Goal: Information Seeking & Learning: Learn about a topic

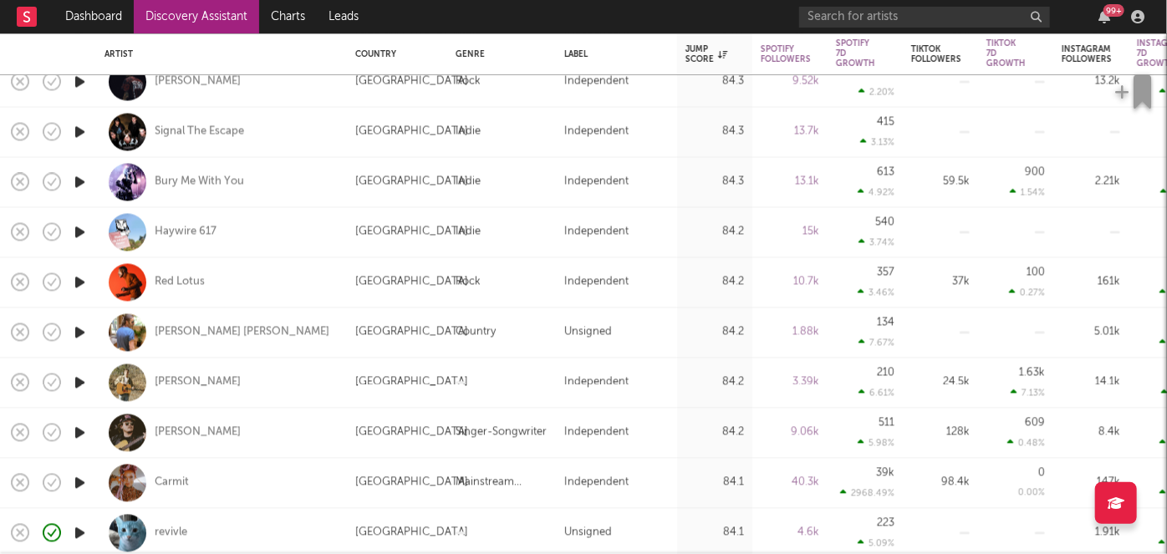
click at [23, 9] on rect at bounding box center [27, 17] width 20 height 20
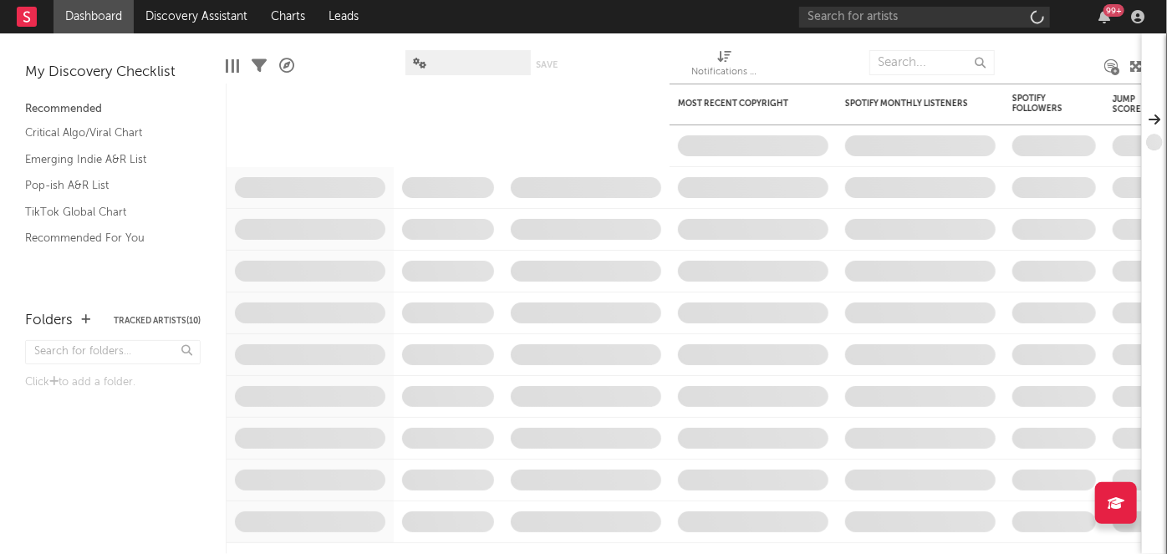
click at [1109, 12] on div "99 +" at bounding box center [1114, 10] width 21 height 13
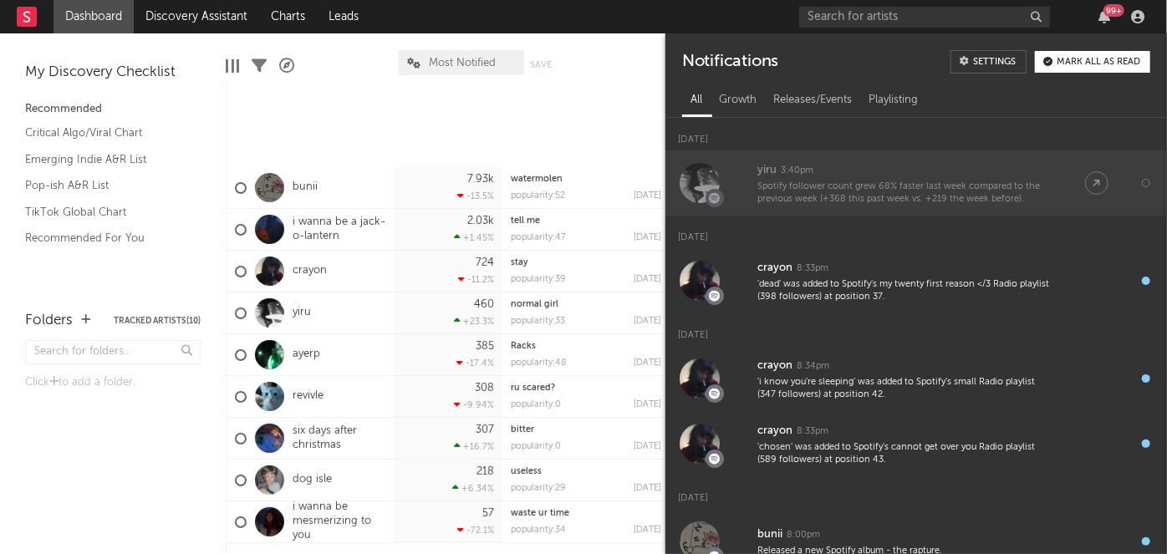
click at [759, 174] on div "yiru" at bounding box center [767, 171] width 19 height 20
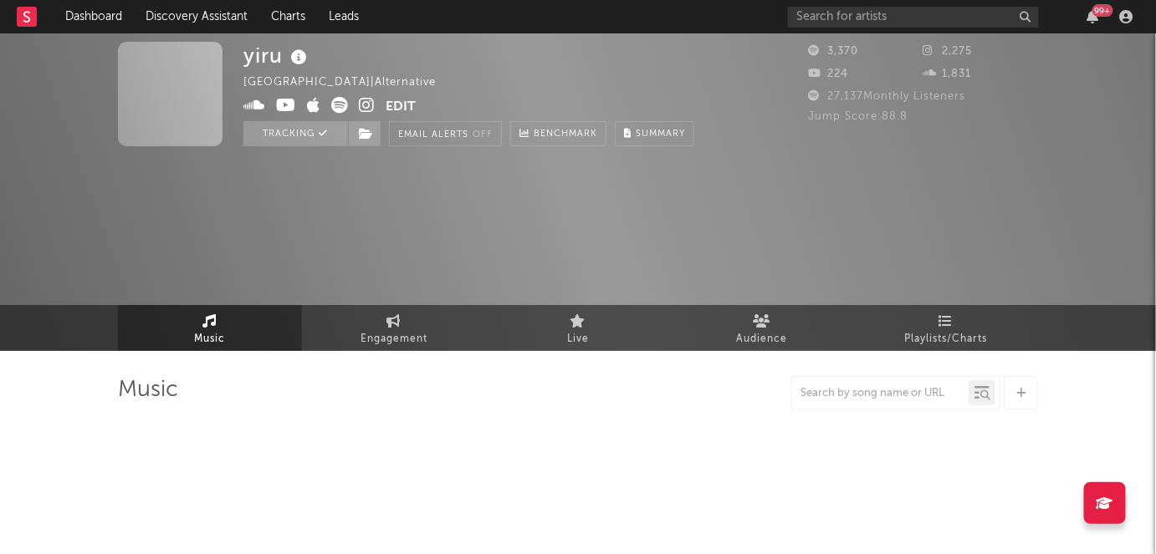
select select "1w"
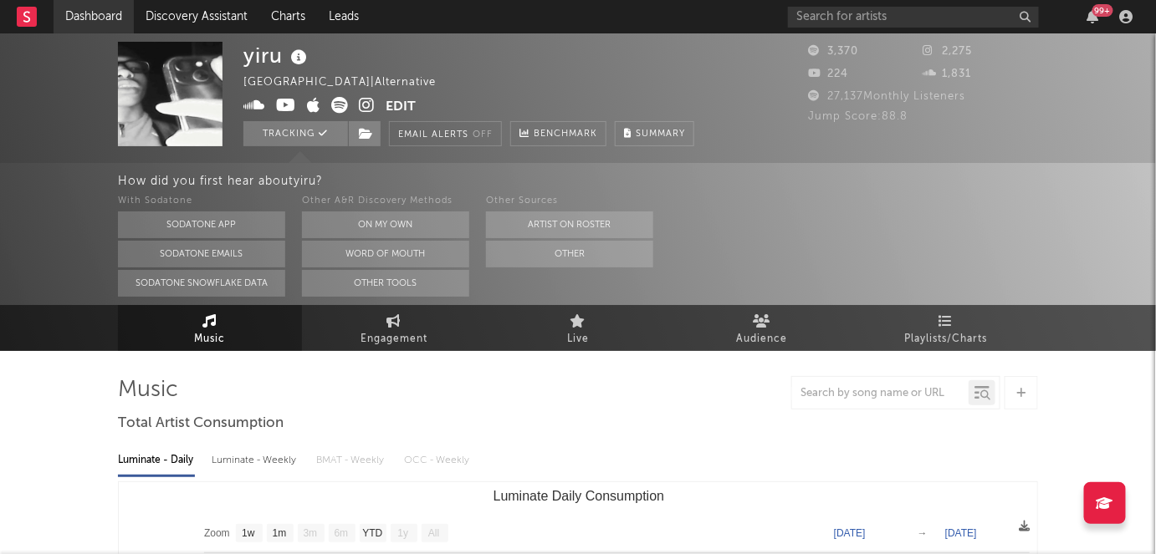
click at [91, 21] on link "Dashboard" at bounding box center [94, 16] width 80 height 33
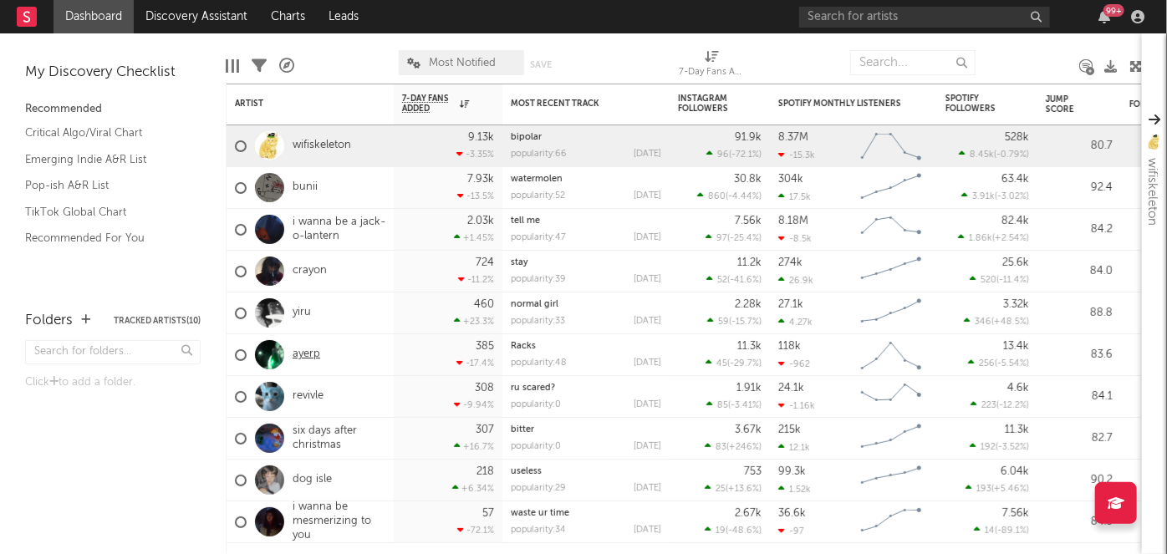
click at [298, 361] on link "ayerp" at bounding box center [307, 355] width 28 height 14
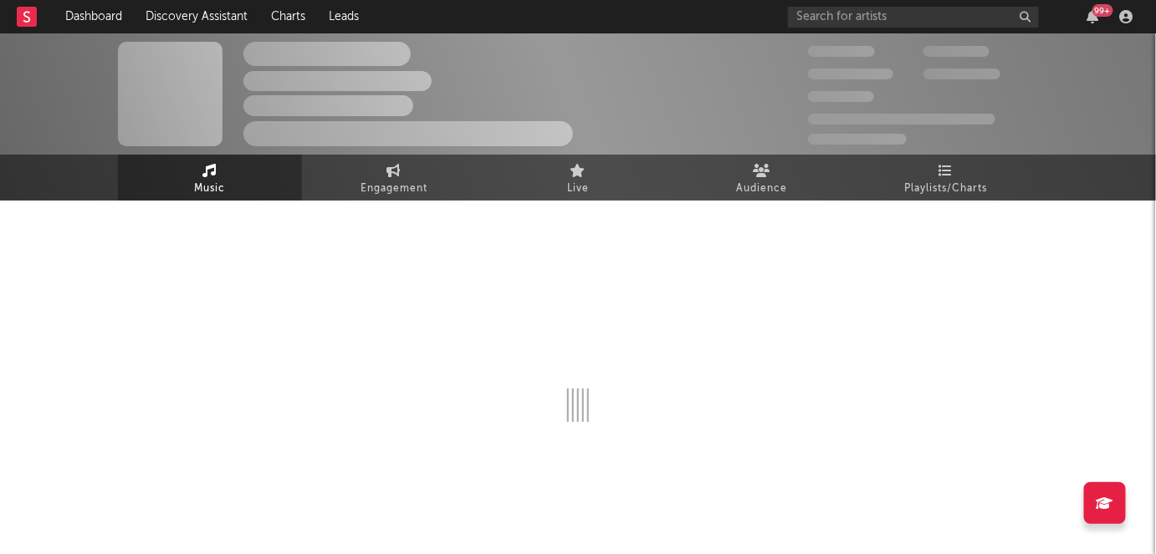
select select "6m"
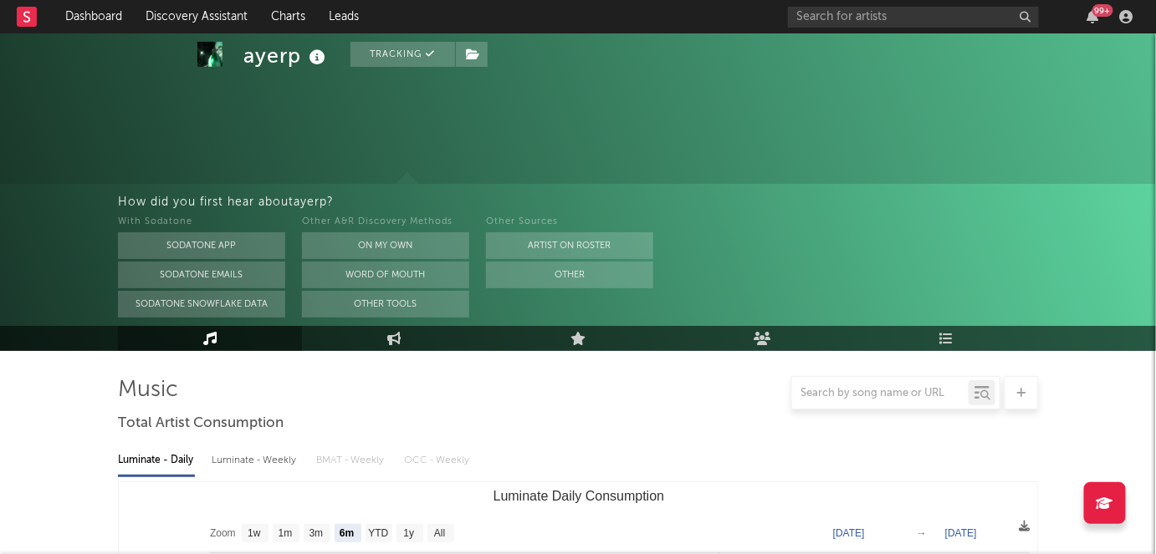
scroll to position [317, 0]
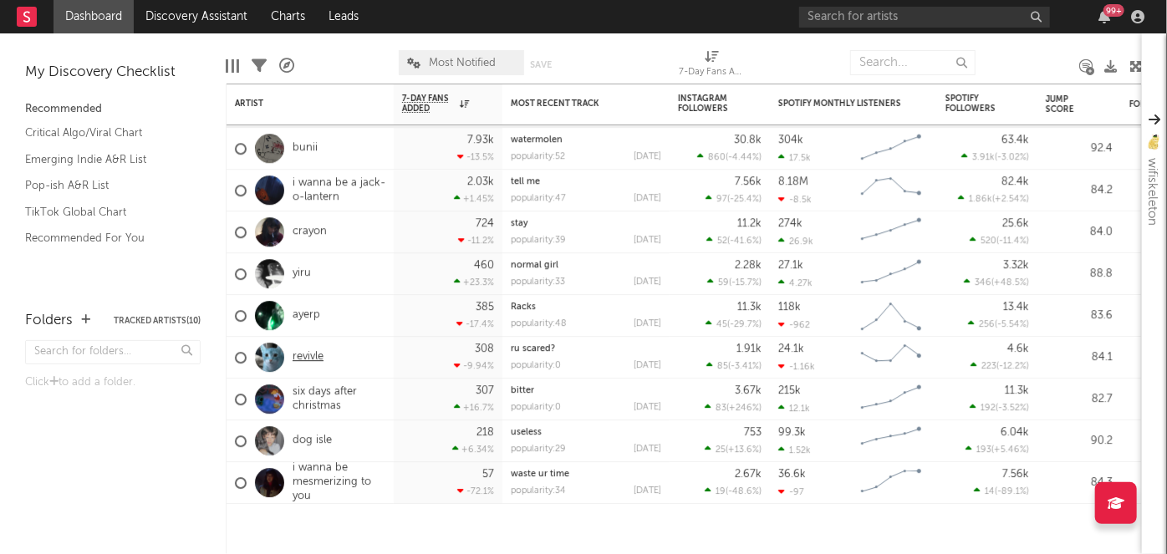
click at [301, 356] on link "revivle" at bounding box center [308, 357] width 31 height 14
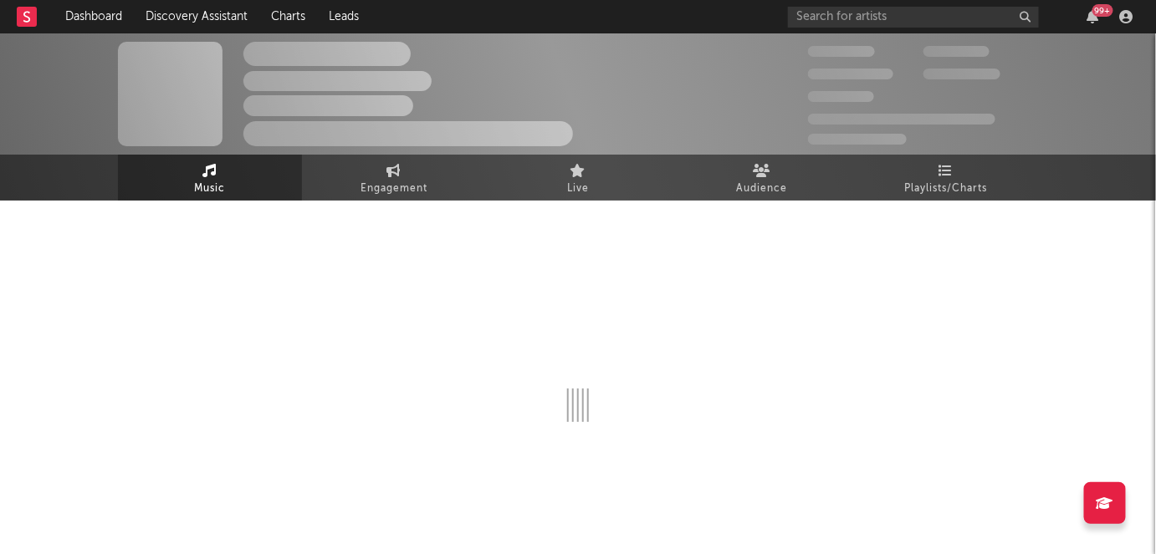
select select "6m"
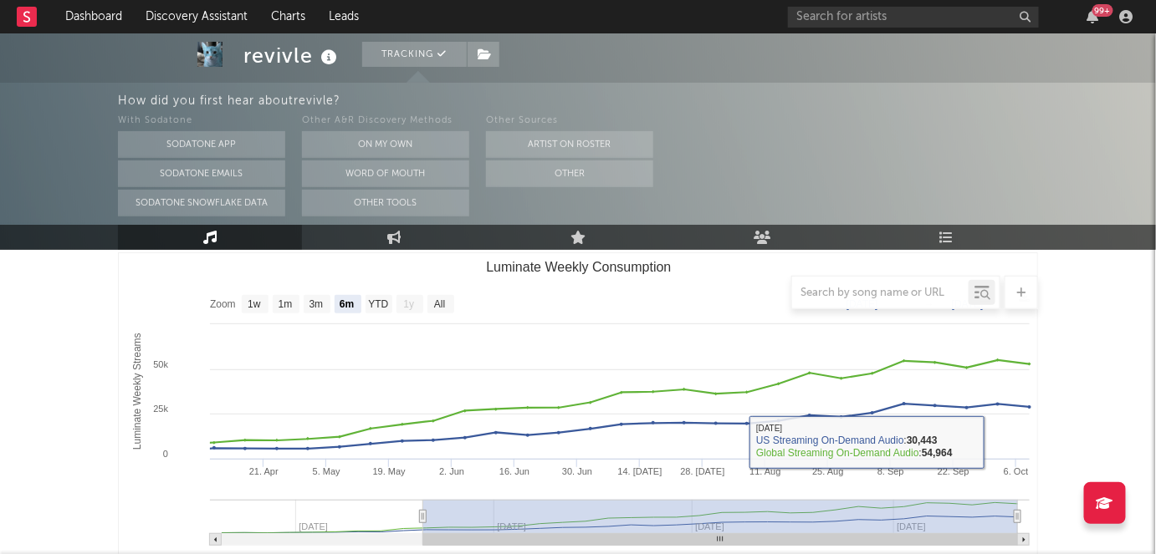
scroll to position [570, 0]
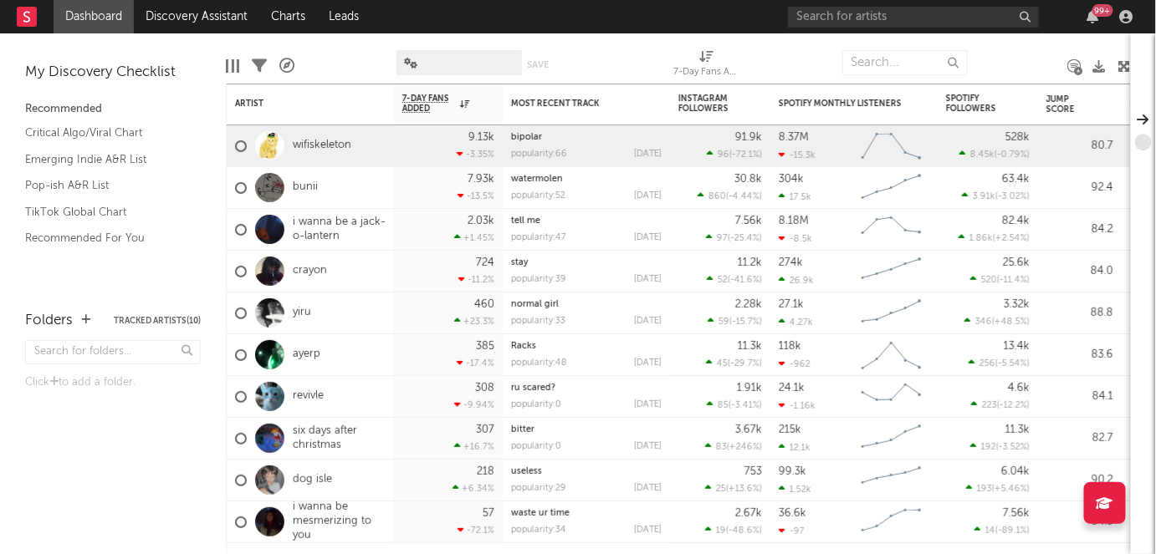
click at [1111, 7] on div "99 +" at bounding box center [1102, 10] width 21 height 13
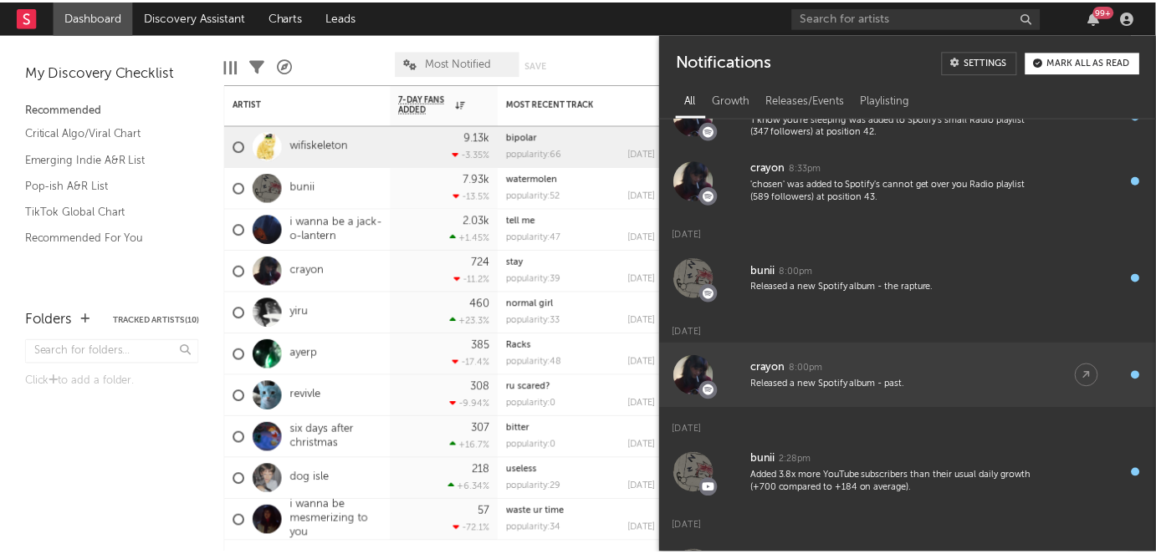
scroll to position [421, 0]
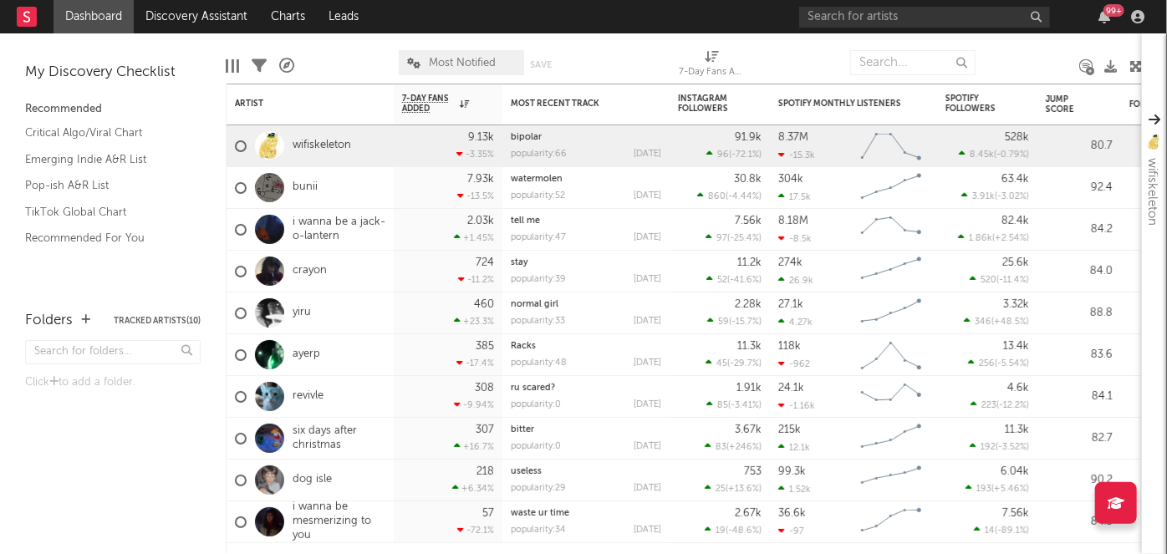
click at [72, 438] on div "Folders Tracked Artists ( 10 ) Click to add a folder." at bounding box center [113, 424] width 226 height 261
click at [216, 23] on link "Discovery Assistant" at bounding box center [196, 16] width 125 height 33
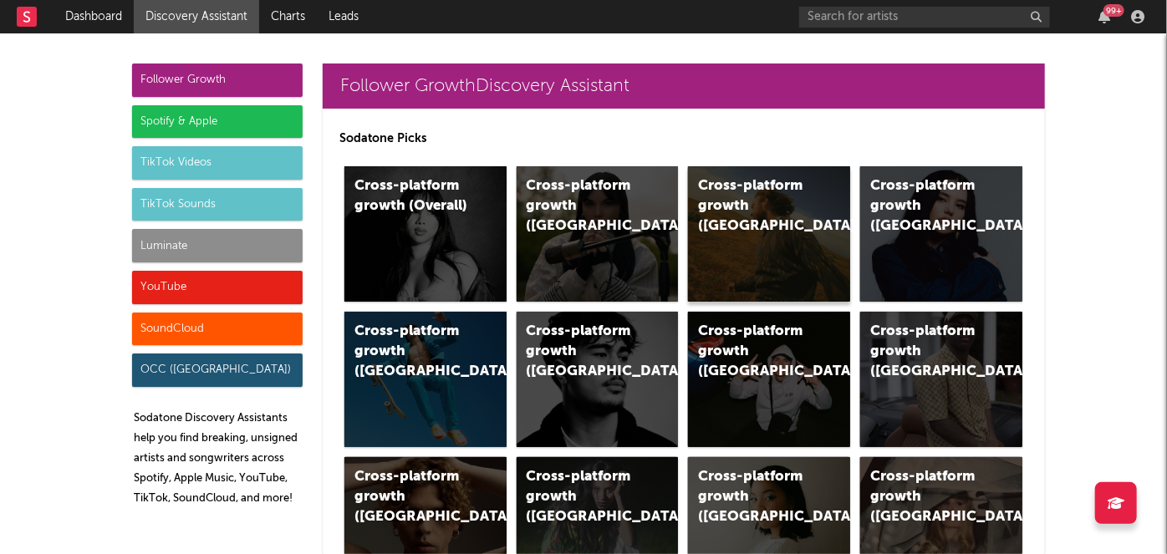
click at [702, 287] on div "Cross-platform growth (US)" at bounding box center [769, 233] width 162 height 135
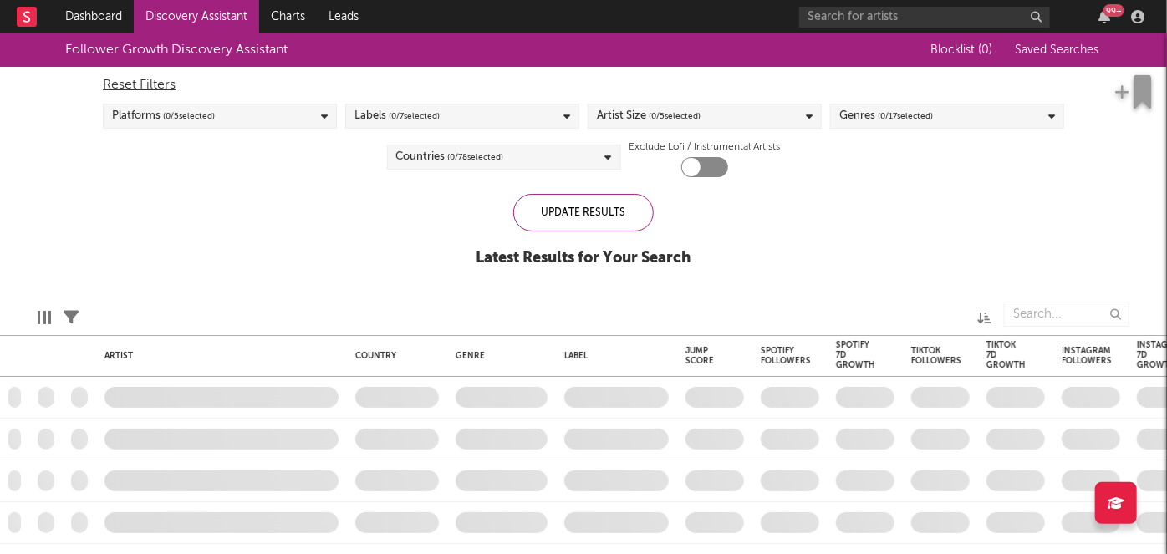
checkbox input "true"
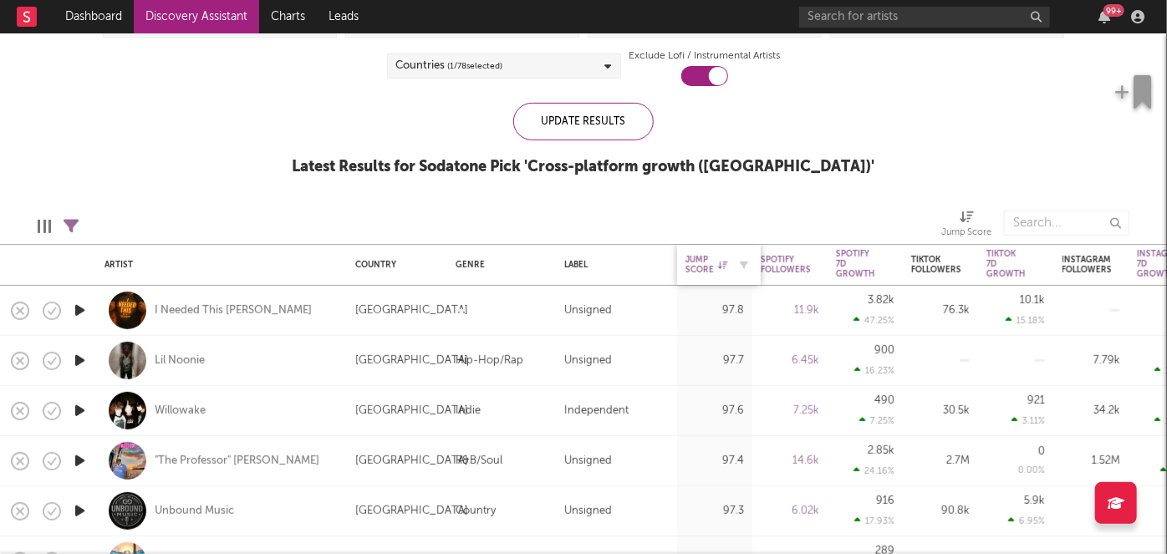
click at [693, 263] on div "Jump Score" at bounding box center [707, 265] width 42 height 20
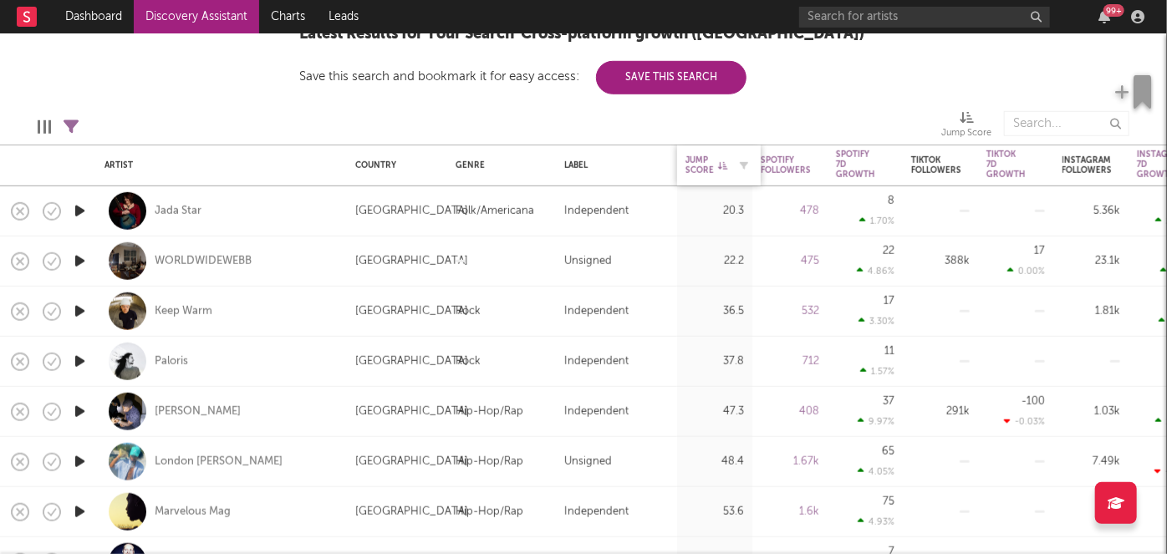
click at [718, 166] on icon at bounding box center [722, 165] width 9 height 8
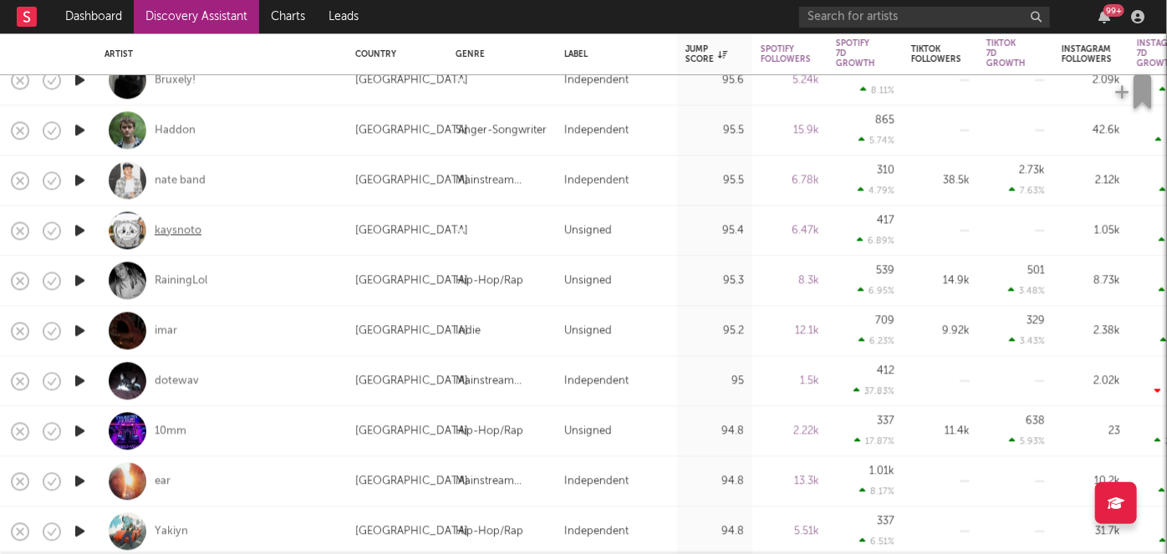
click at [176, 224] on div "kaysnoto" at bounding box center [178, 230] width 47 height 15
click at [163, 329] on div "imar" at bounding box center [166, 331] width 23 height 15
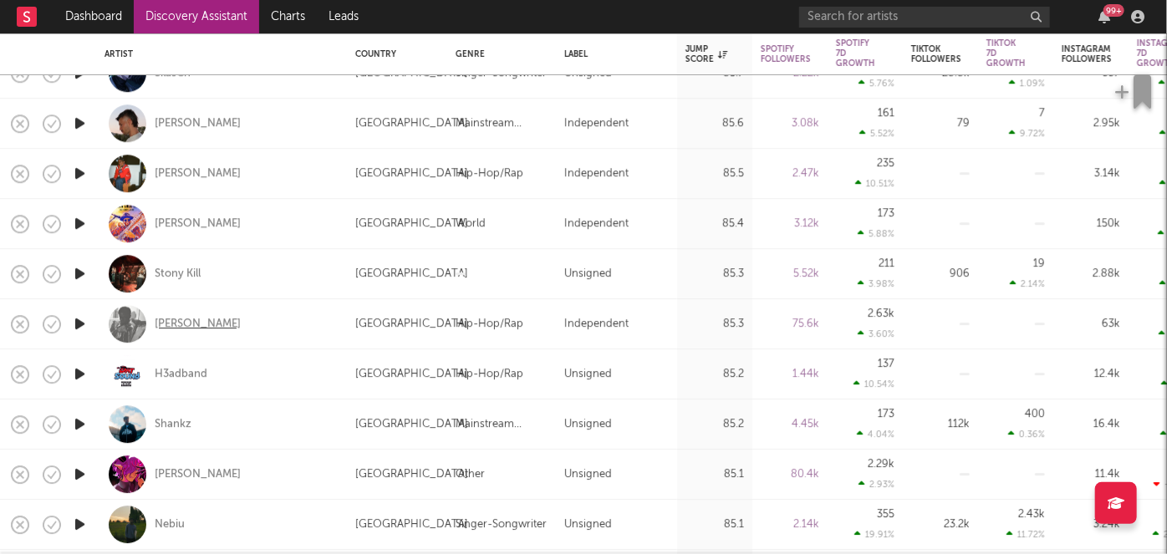
click at [199, 327] on div "[PERSON_NAME]" at bounding box center [198, 324] width 86 height 15
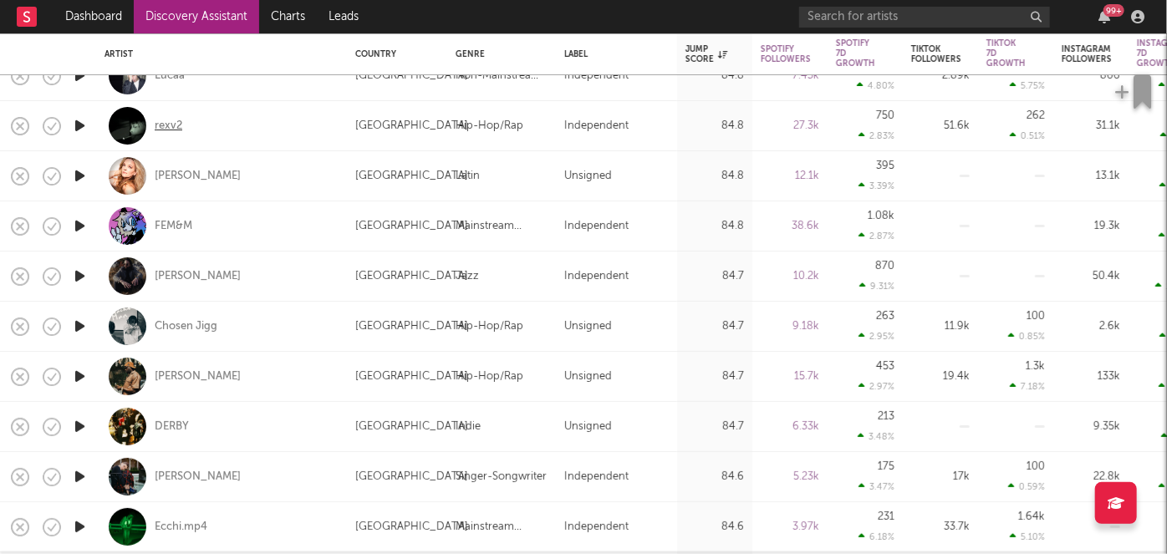
click at [166, 120] on div "rexv2" at bounding box center [169, 126] width 28 height 15
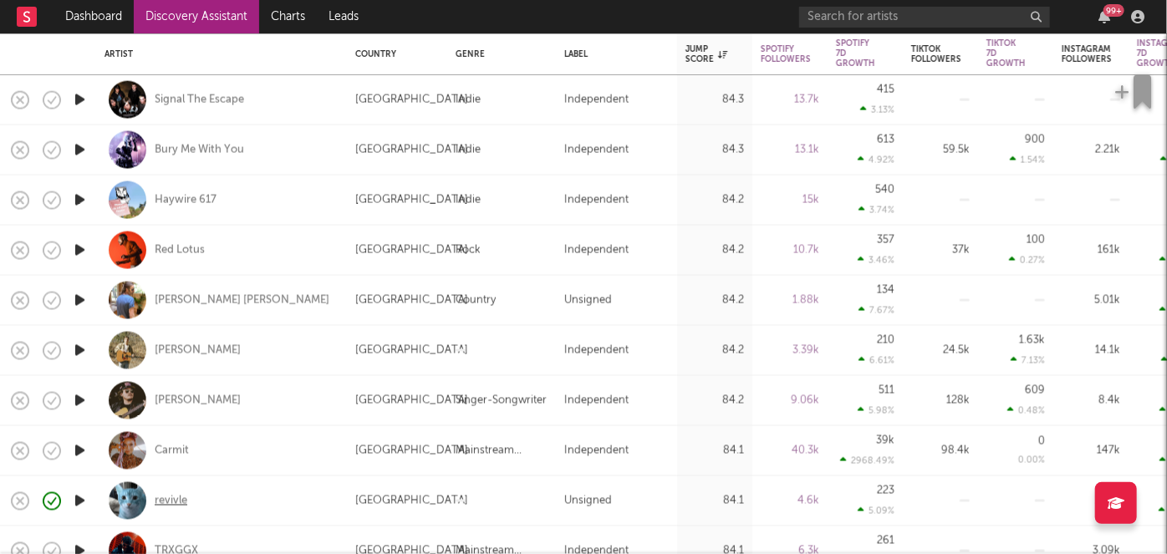
click at [168, 503] on div "revivle" at bounding box center [171, 500] width 33 height 15
click at [22, 10] on rect at bounding box center [27, 17] width 20 height 20
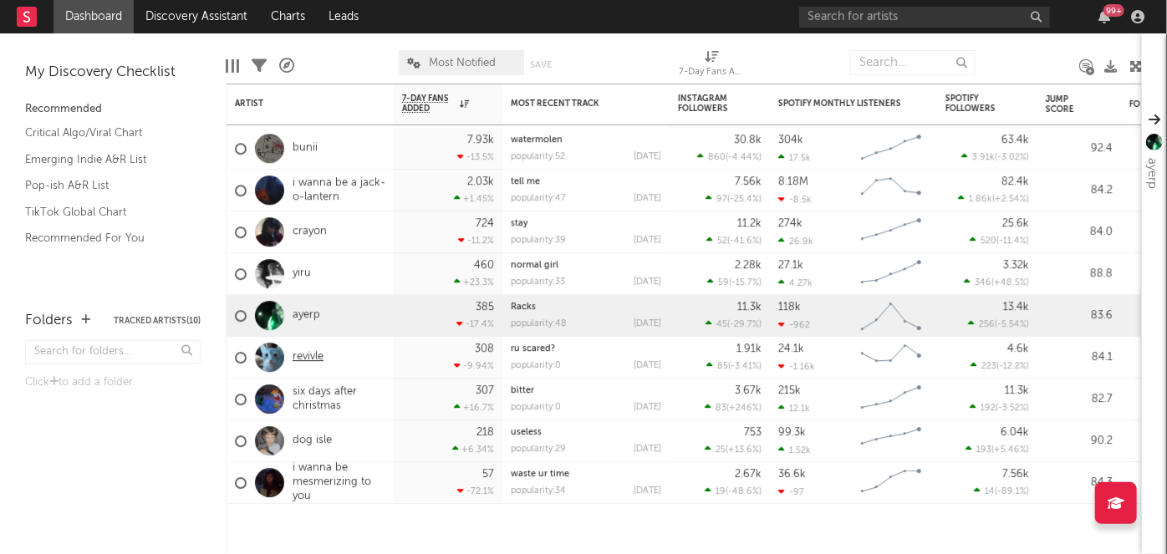
click at [308, 361] on link "revivle" at bounding box center [308, 357] width 31 height 14
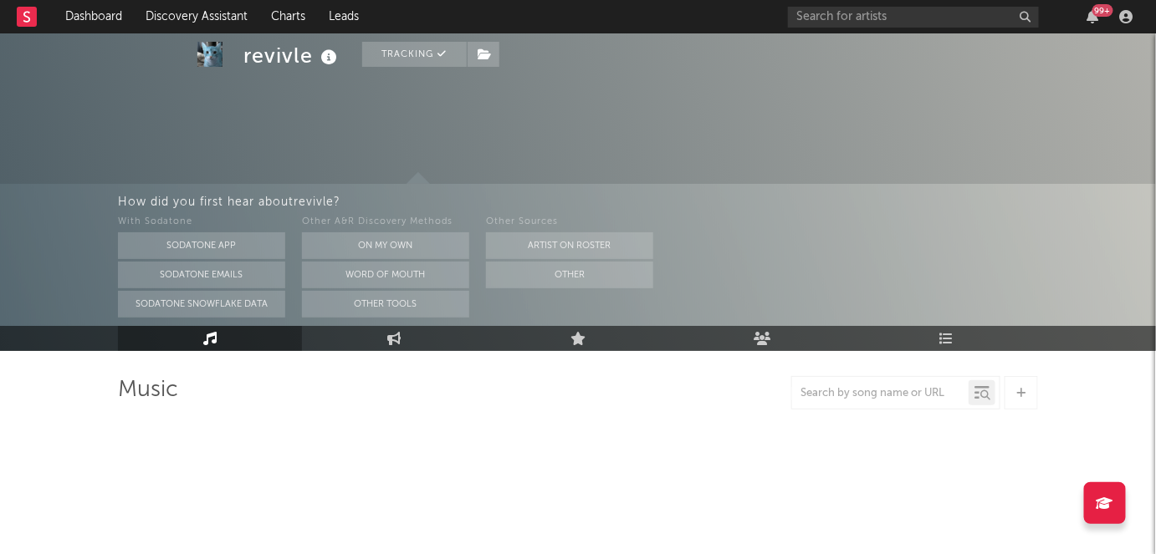
scroll to position [89, 0]
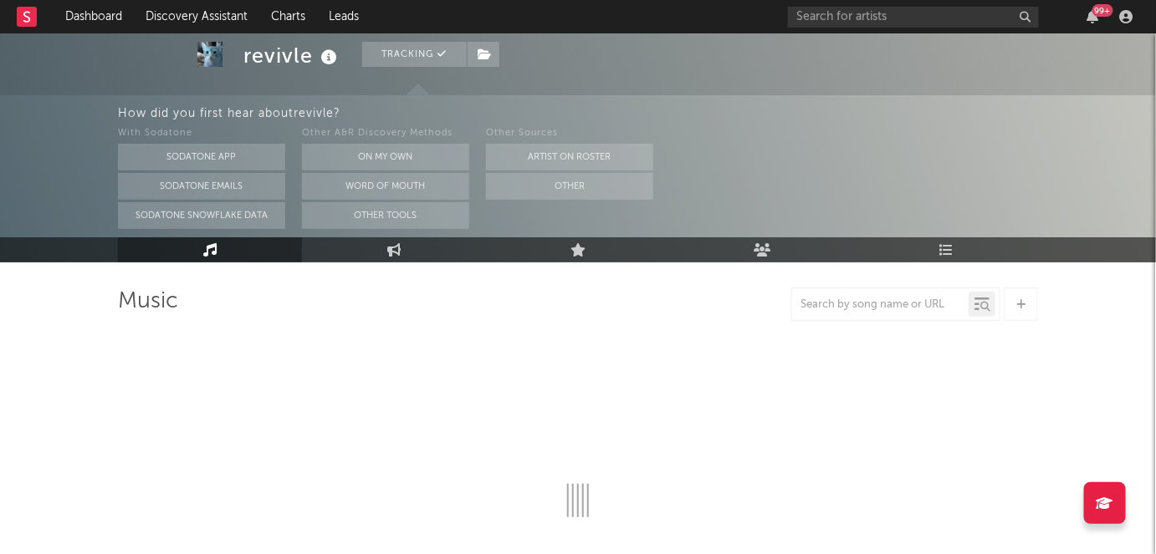
select select "6m"
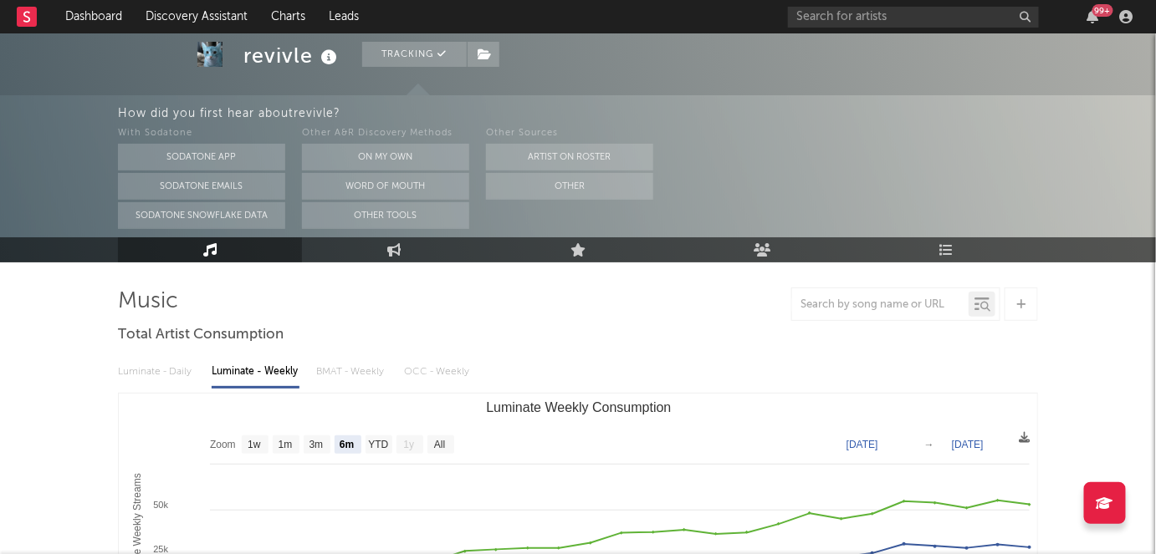
click at [139, 375] on div "Luminate - Daily Luminate - Weekly BMAT - Weekly OCC - Weekly" at bounding box center [578, 372] width 920 height 28
click at [355, 370] on div "Luminate - Daily Luminate - Weekly BMAT - Weekly OCC - Weekly" at bounding box center [578, 372] width 920 height 28
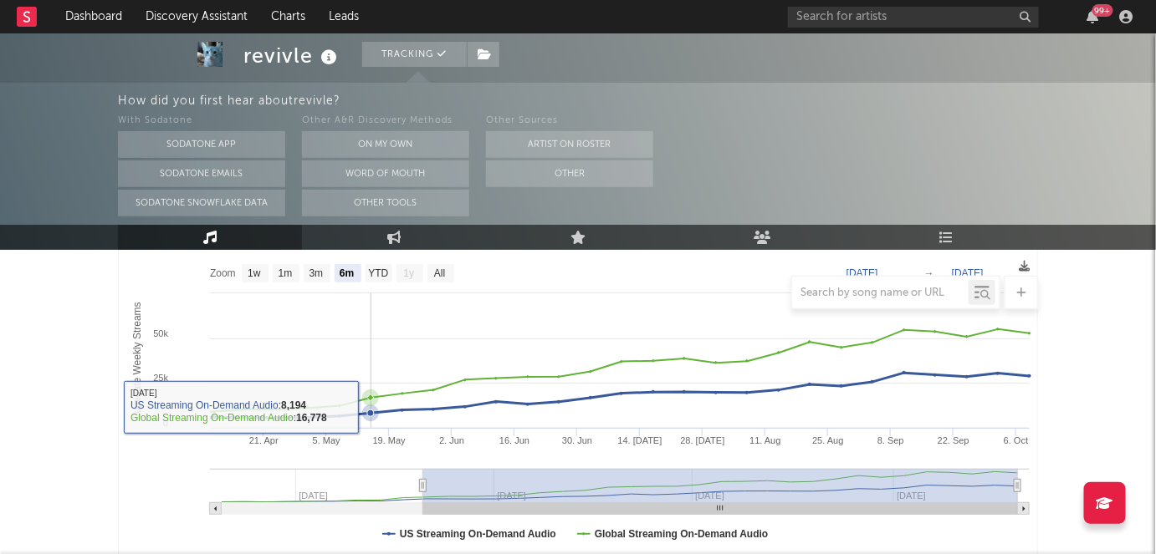
scroll to position [258, 0]
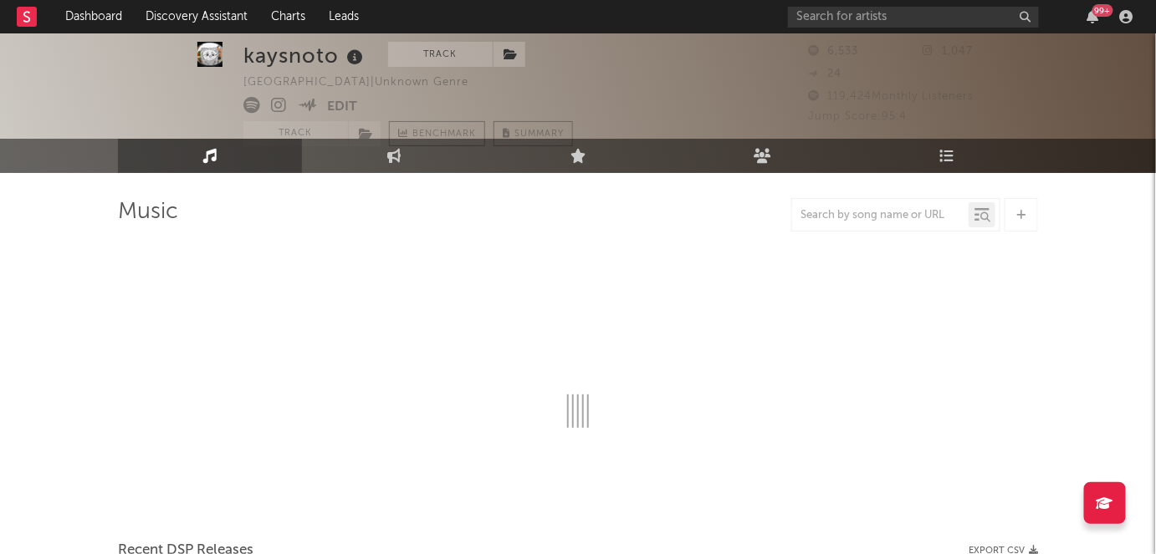
select select "6m"
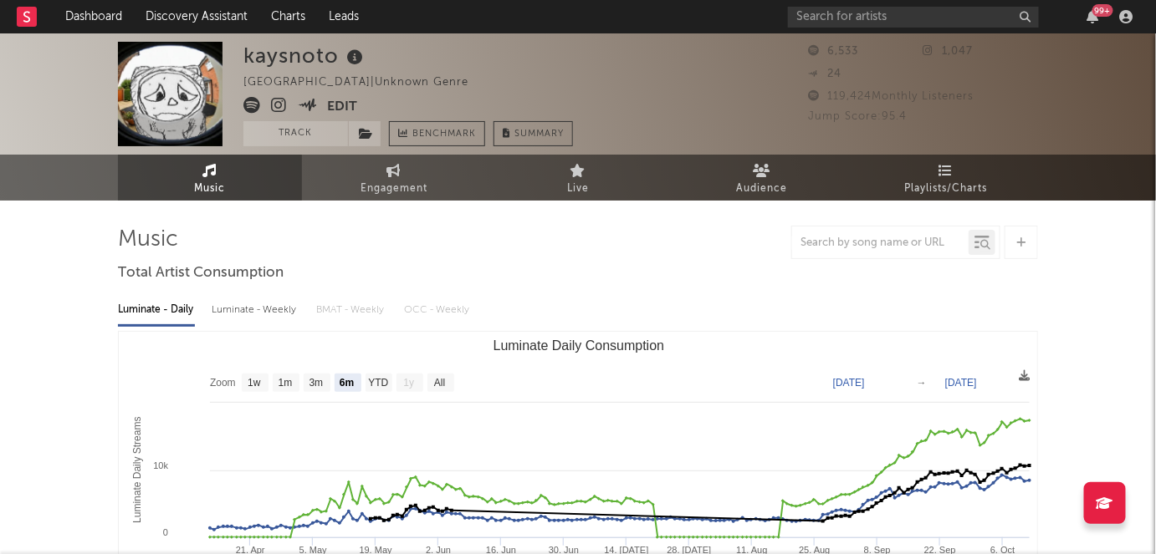
click at [248, 100] on icon at bounding box center [251, 105] width 17 height 17
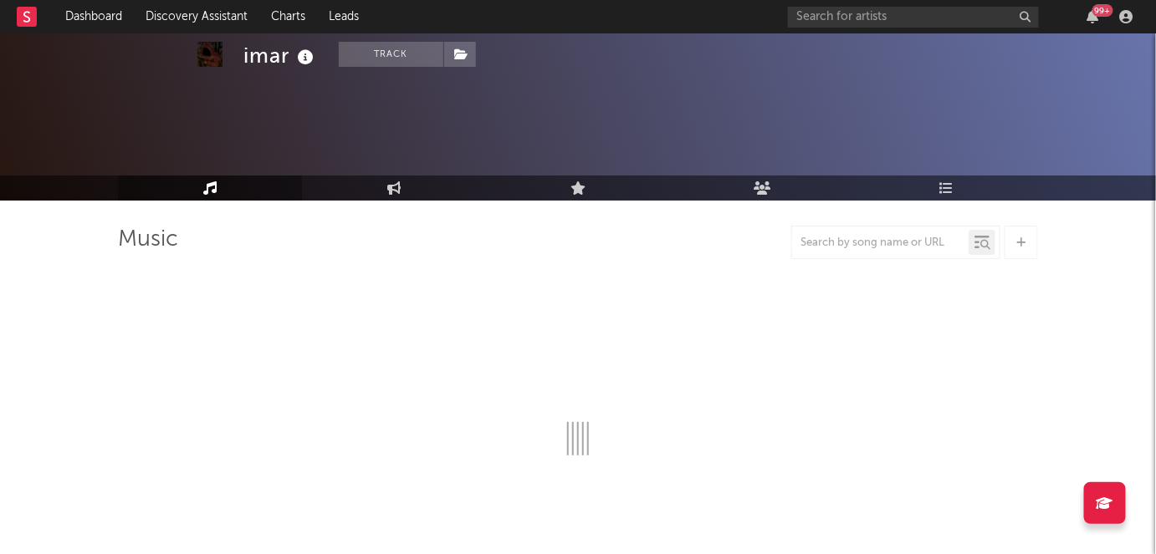
scroll to position [51, 0]
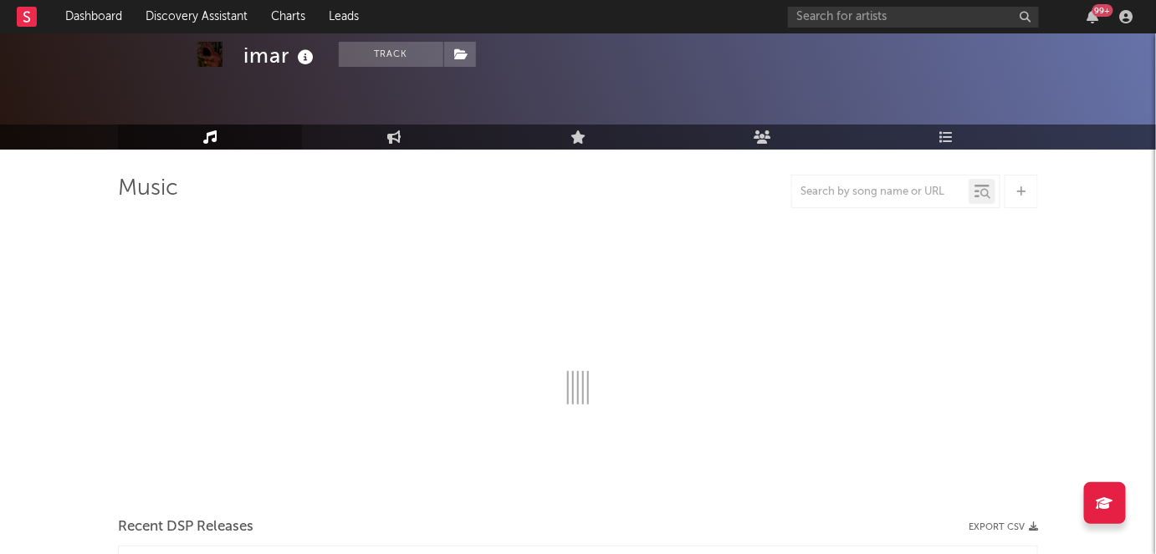
select select "6m"
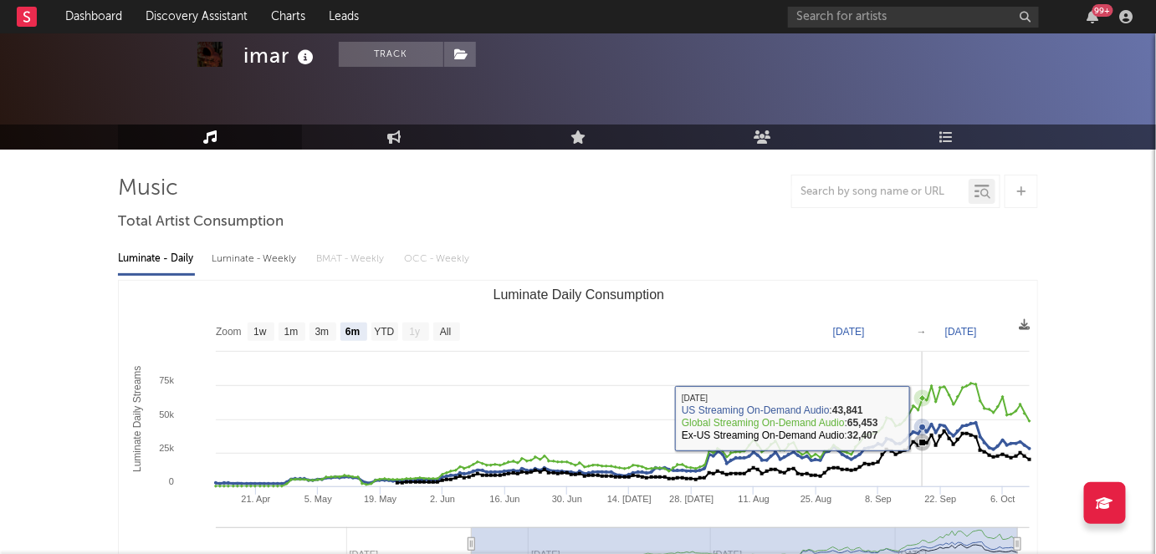
scroll to position [69, 0]
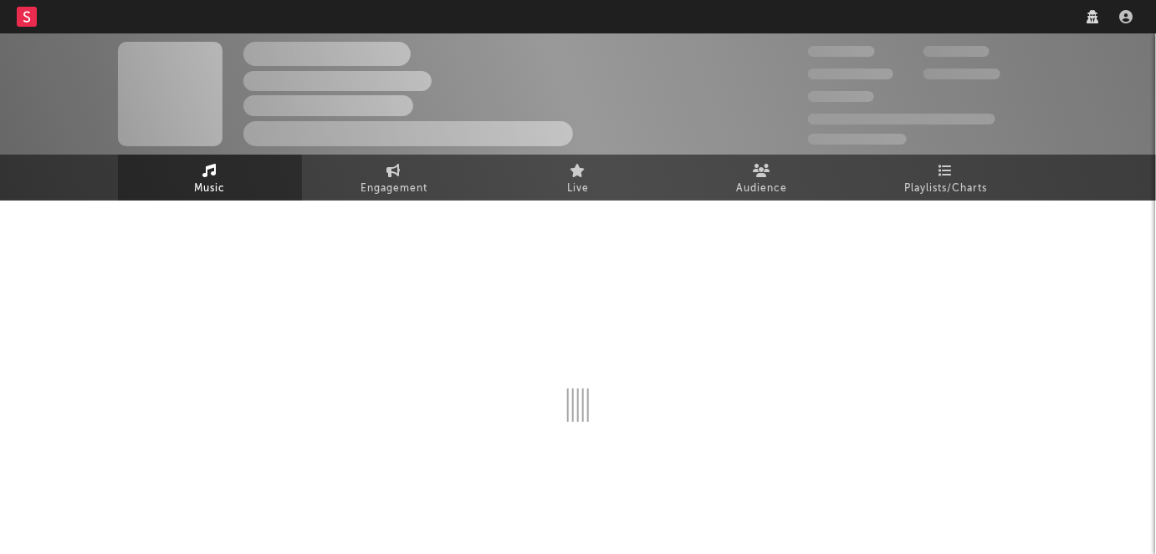
scroll to position [27, 0]
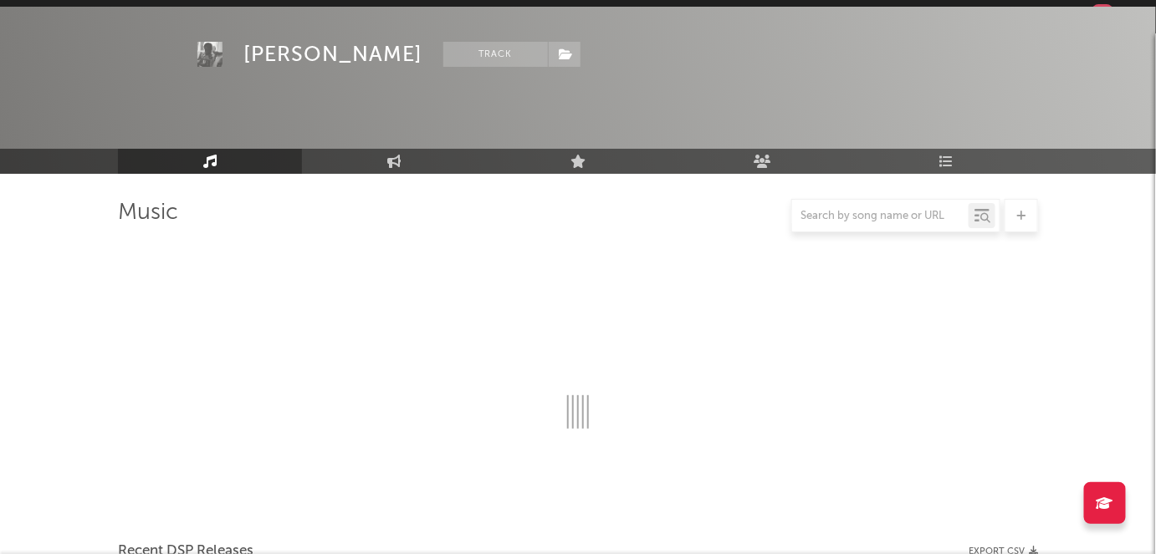
select select "6m"
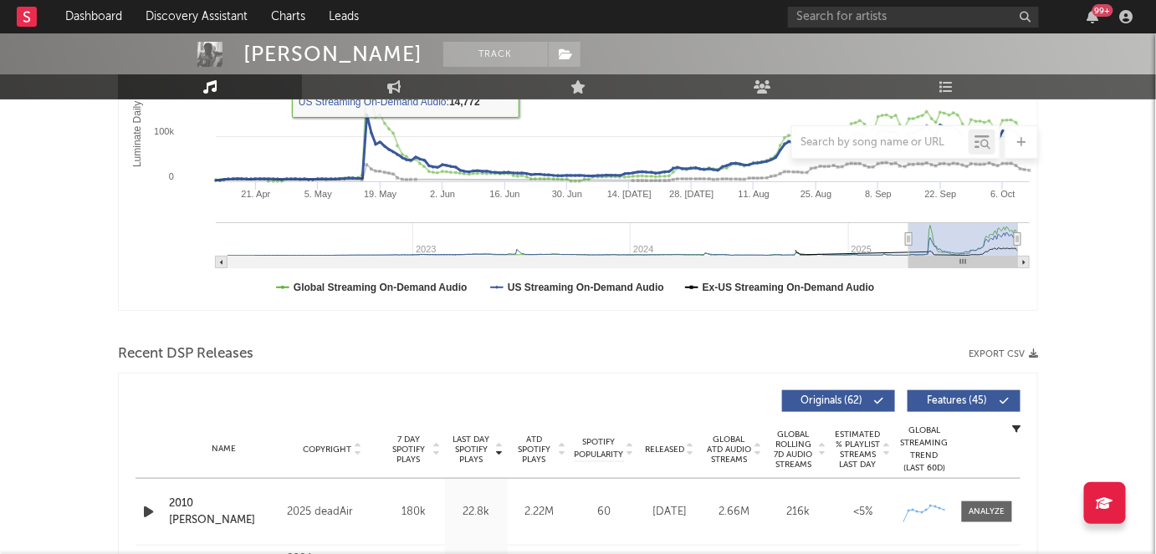
scroll to position [357, 0]
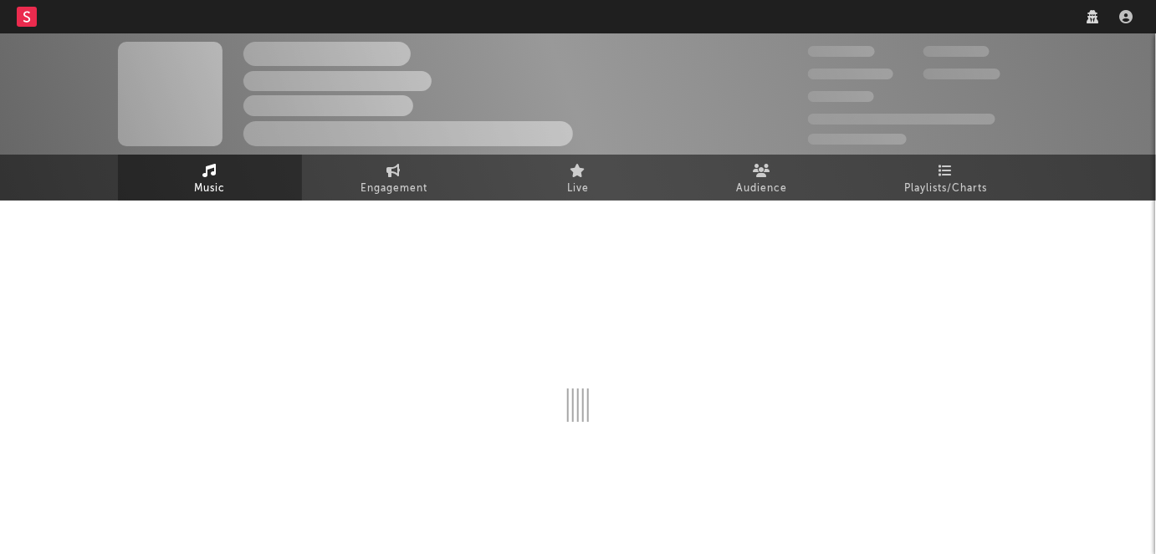
scroll to position [27, 0]
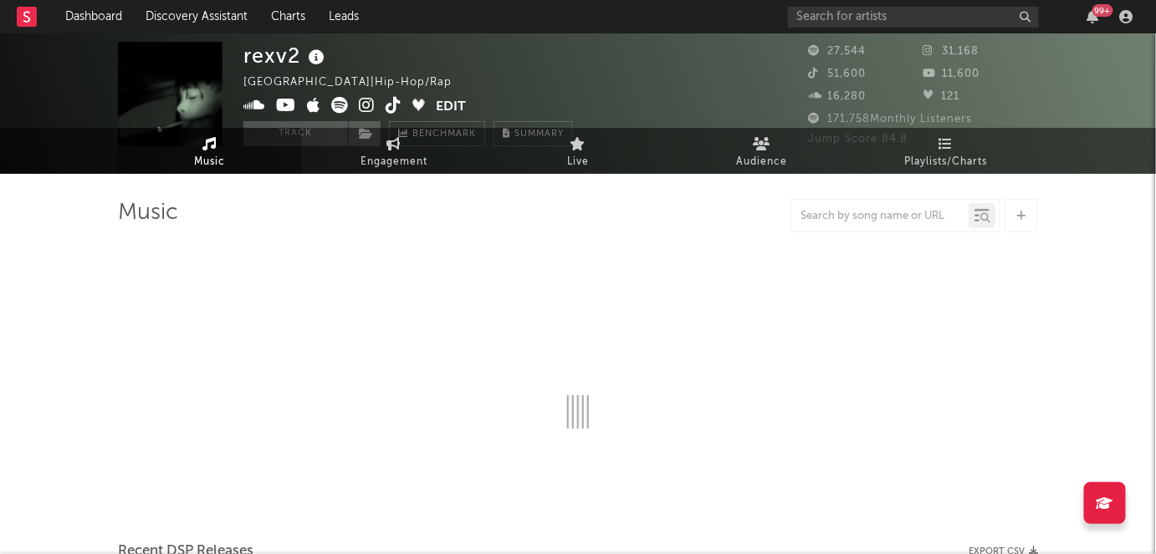
select select "6m"
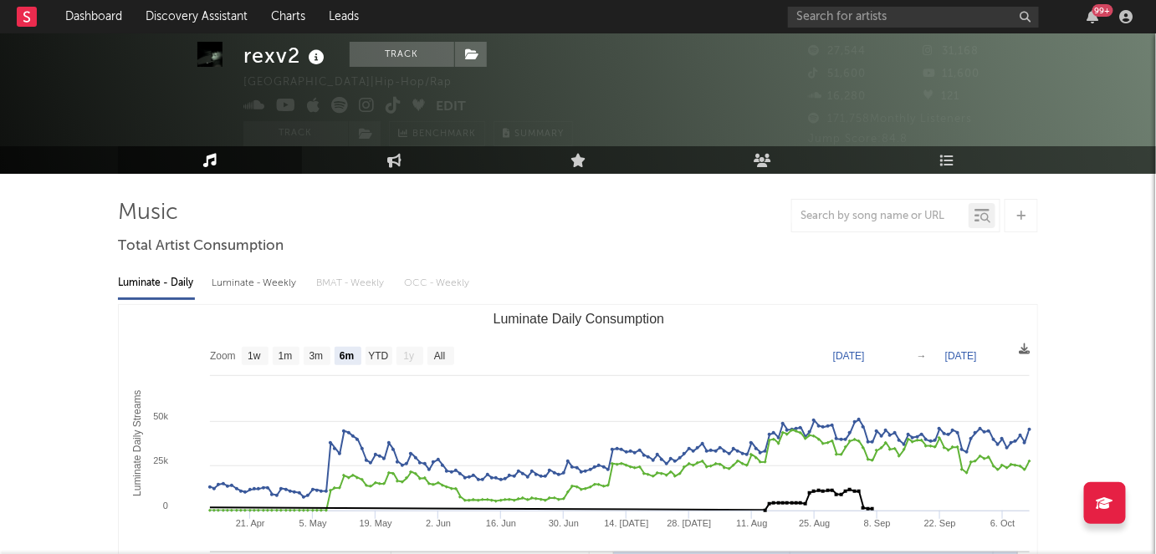
scroll to position [43, 0]
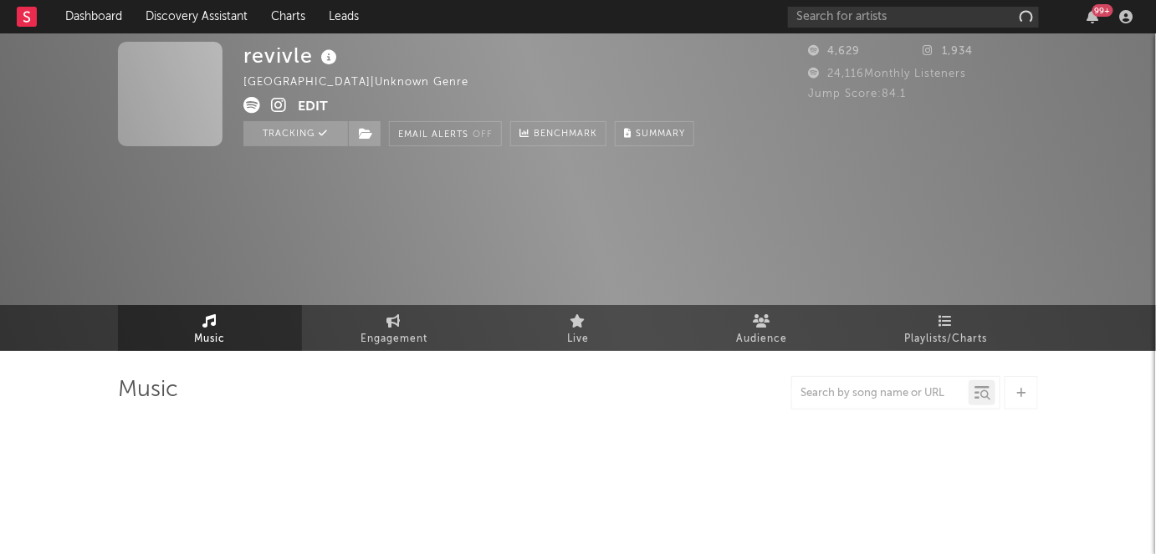
select select "6m"
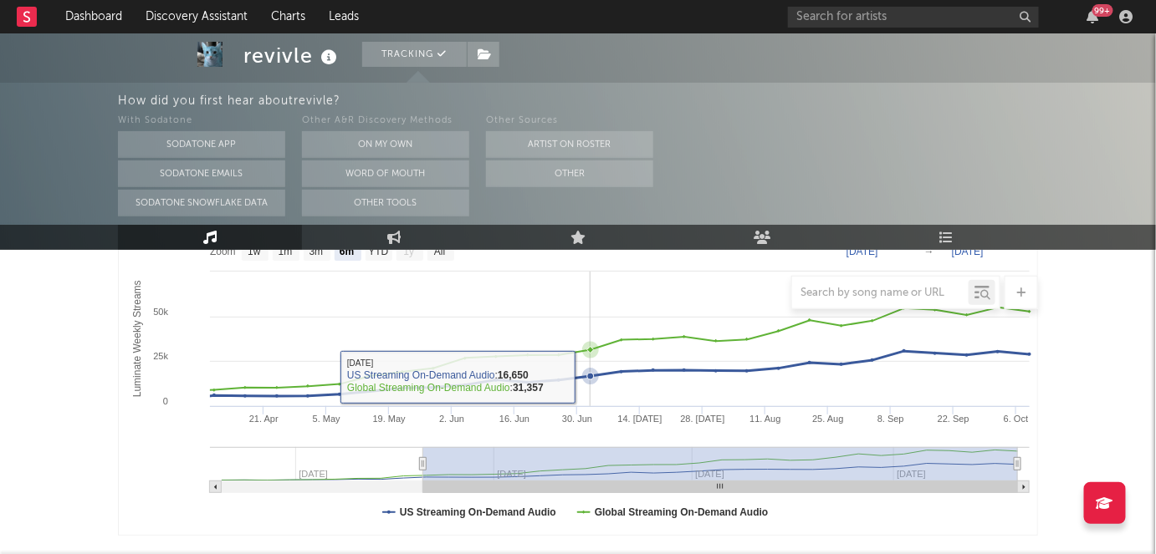
scroll to position [236, 0]
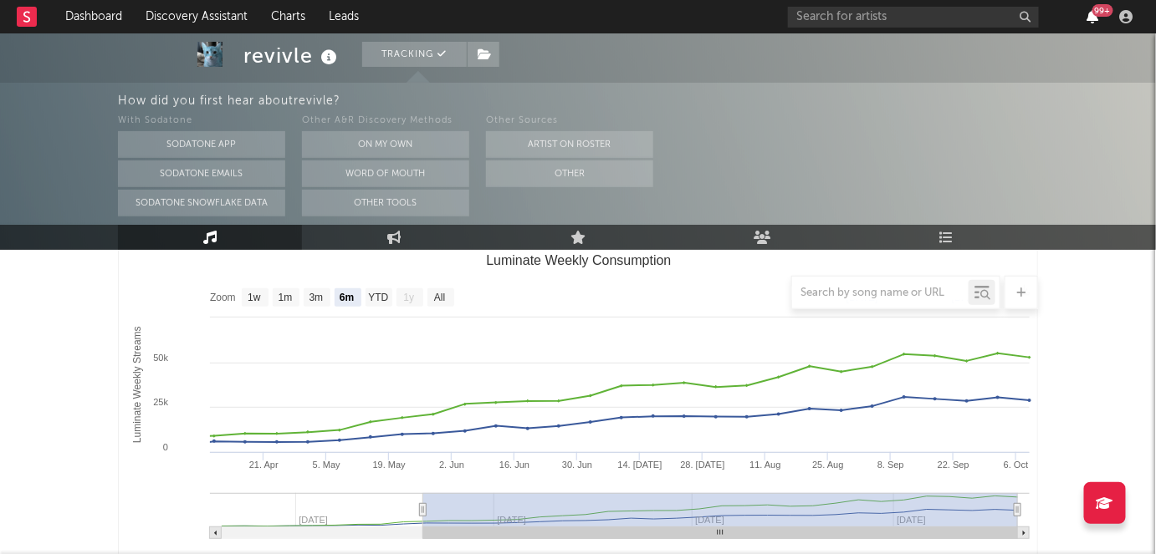
click at [1092, 20] on icon "button" at bounding box center [1093, 16] width 12 height 13
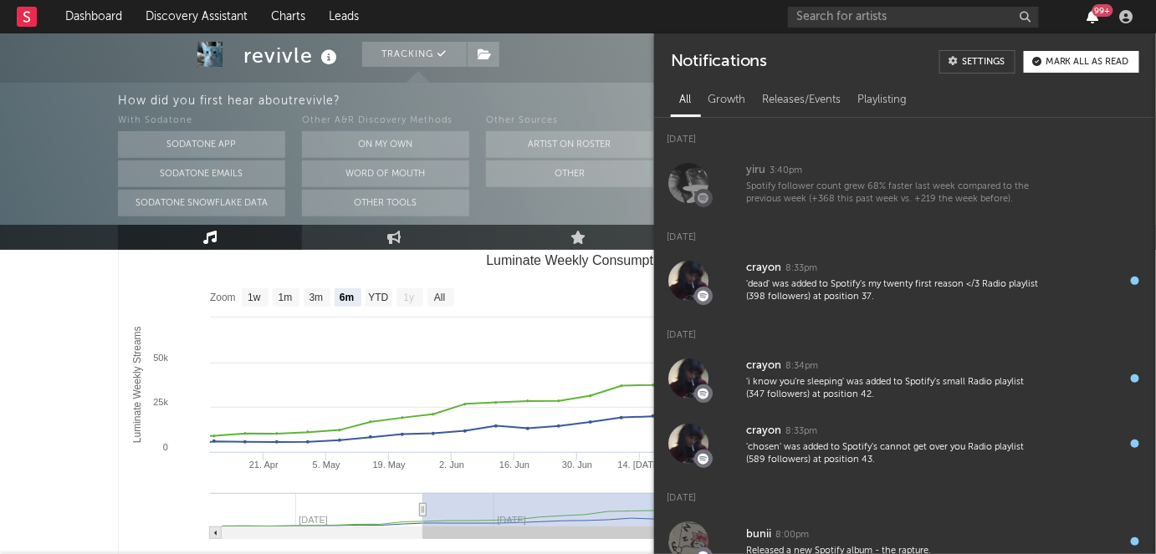
click at [1092, 20] on icon "button" at bounding box center [1093, 16] width 12 height 13
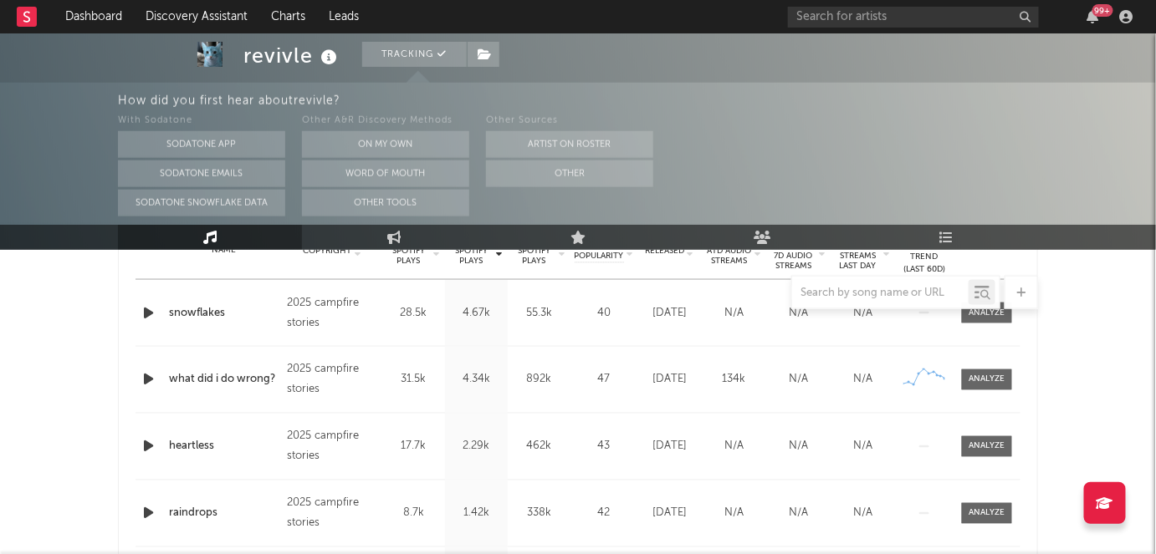
scroll to position [1184, 0]
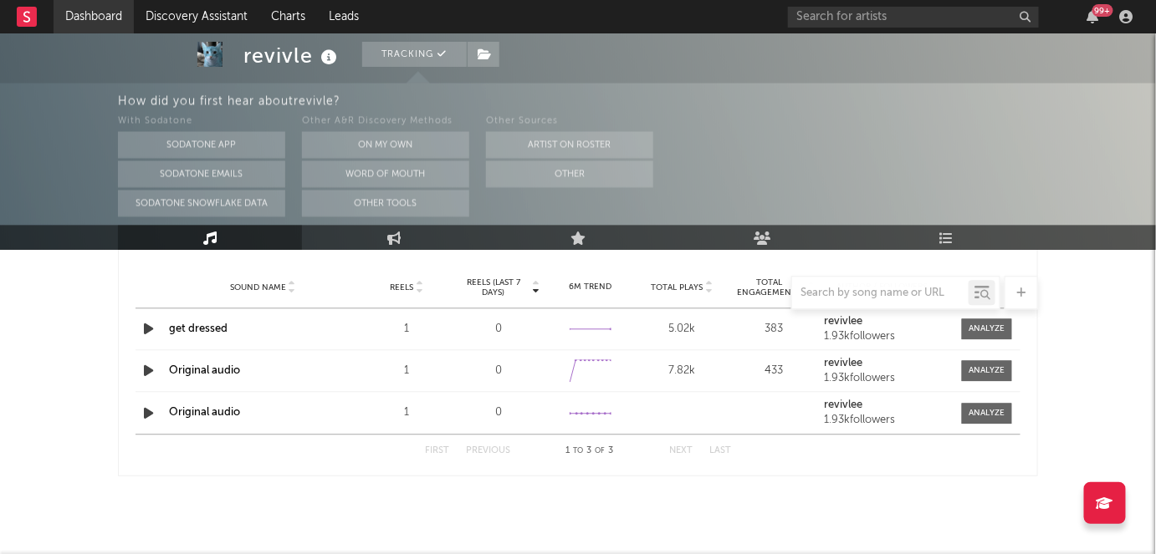
click at [108, 7] on link "Dashboard" at bounding box center [94, 16] width 80 height 33
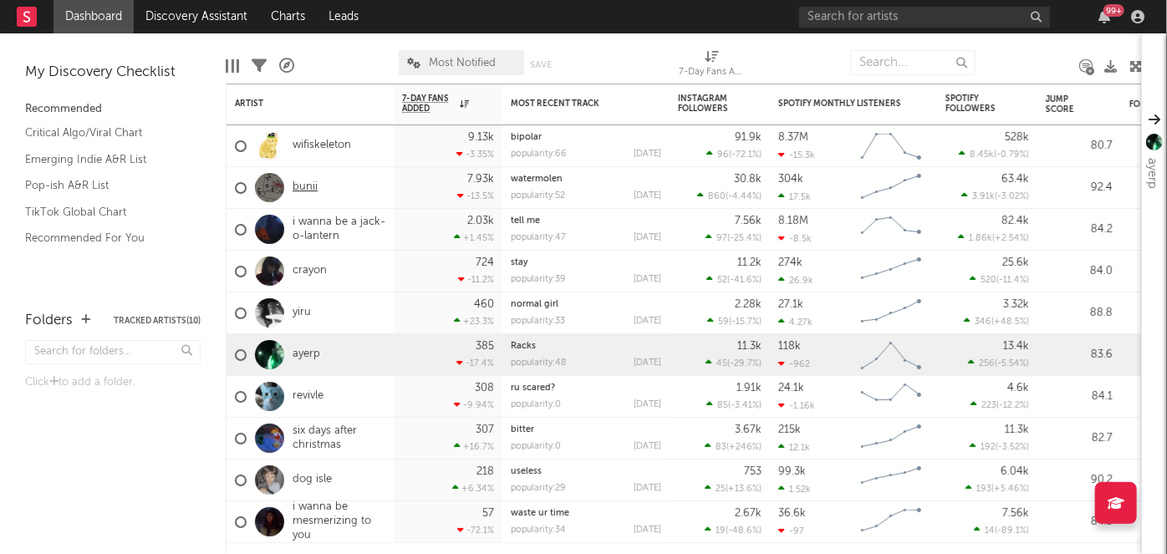
click at [304, 191] on link "bunii" at bounding box center [305, 188] width 25 height 14
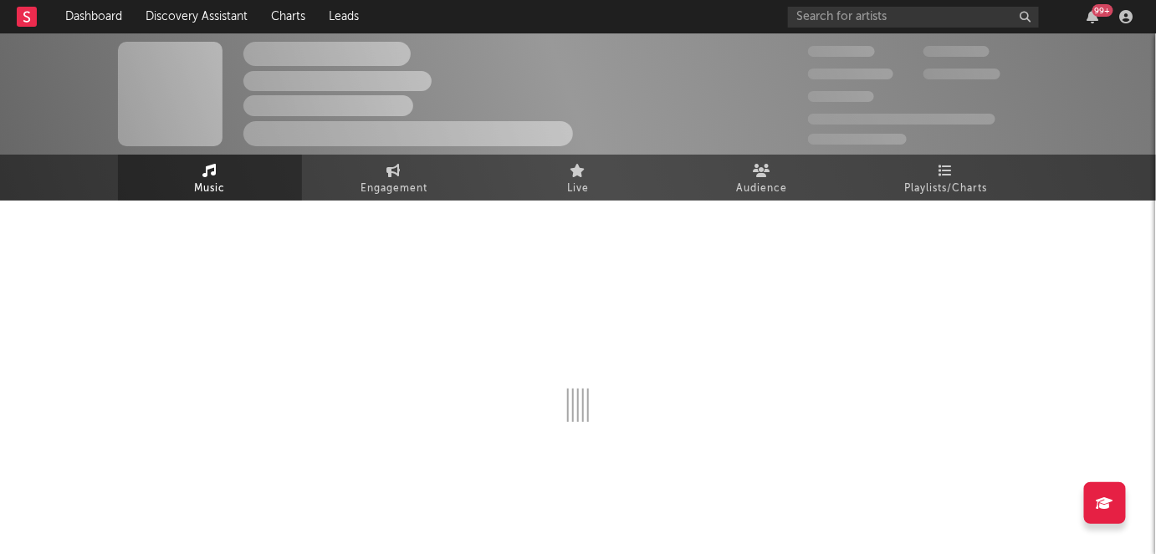
select select "6m"
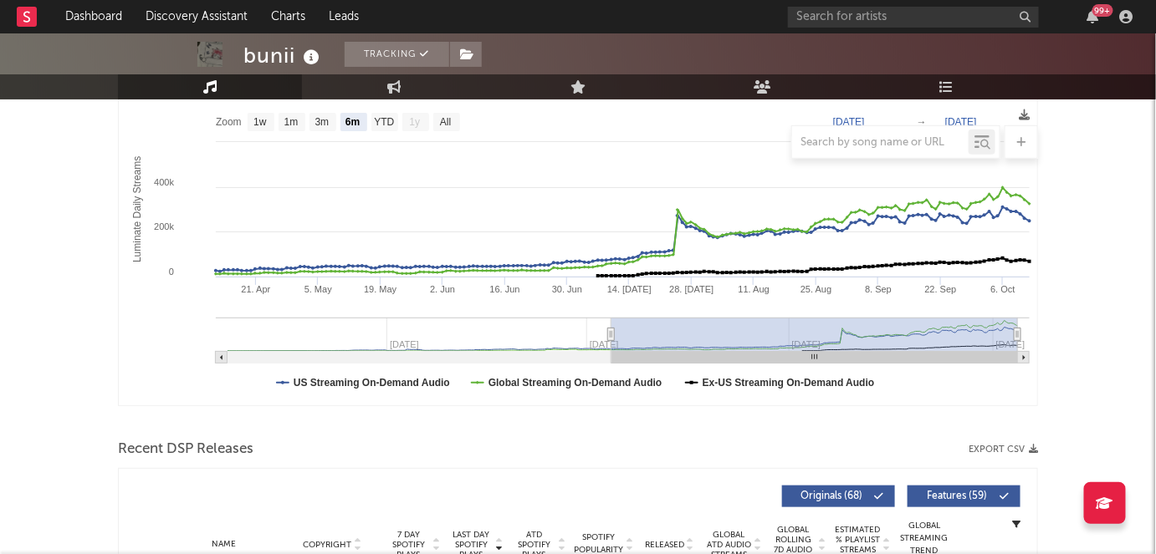
scroll to position [114, 0]
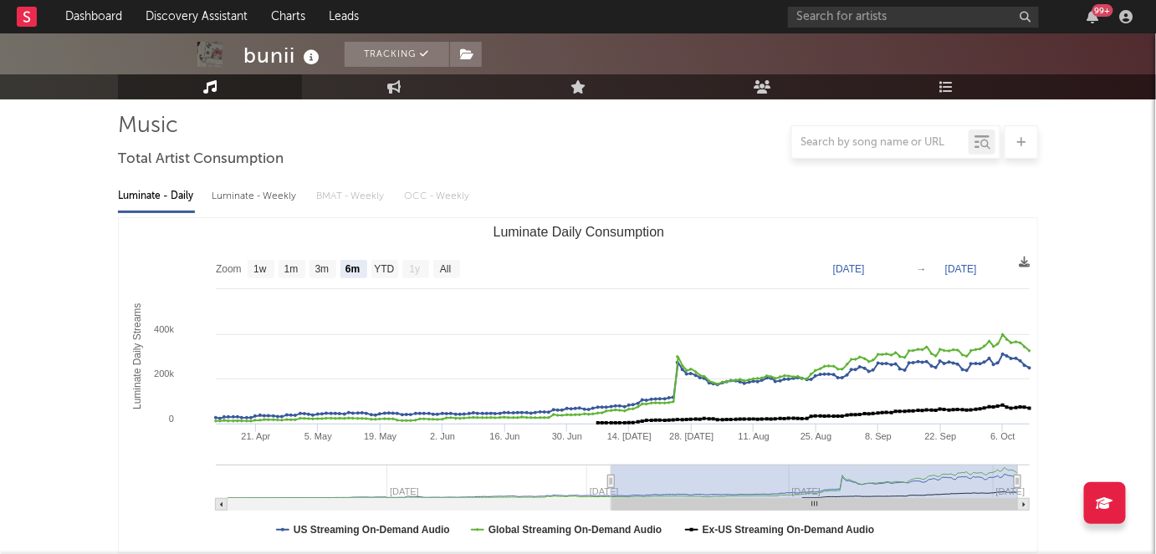
click at [262, 193] on div "Luminate - Weekly" at bounding box center [256, 196] width 88 height 28
select select "6m"
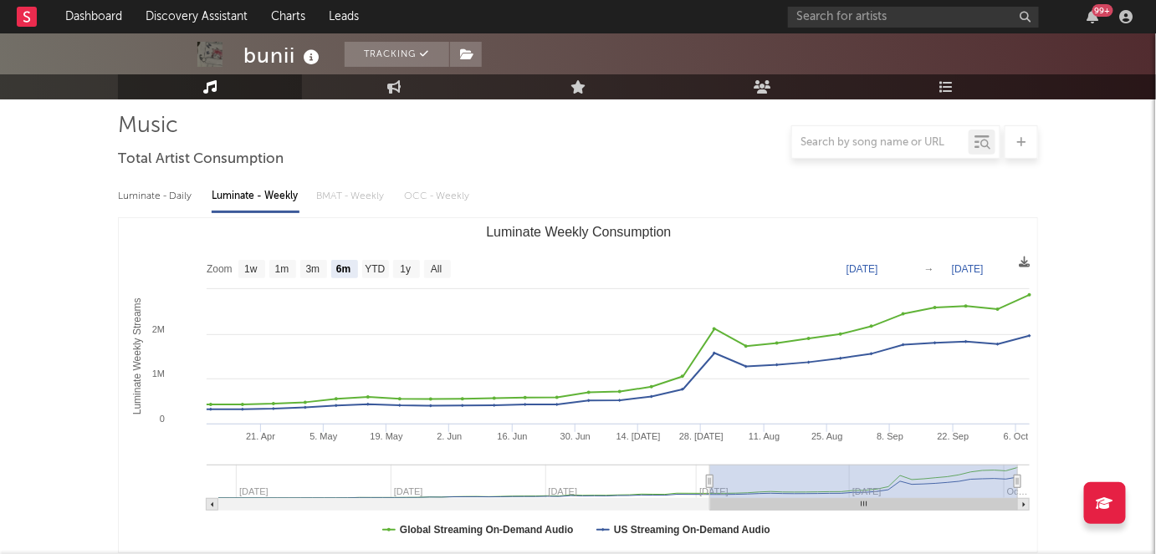
click at [144, 197] on div "Luminate - Daily" at bounding box center [156, 196] width 77 height 28
select select "6m"
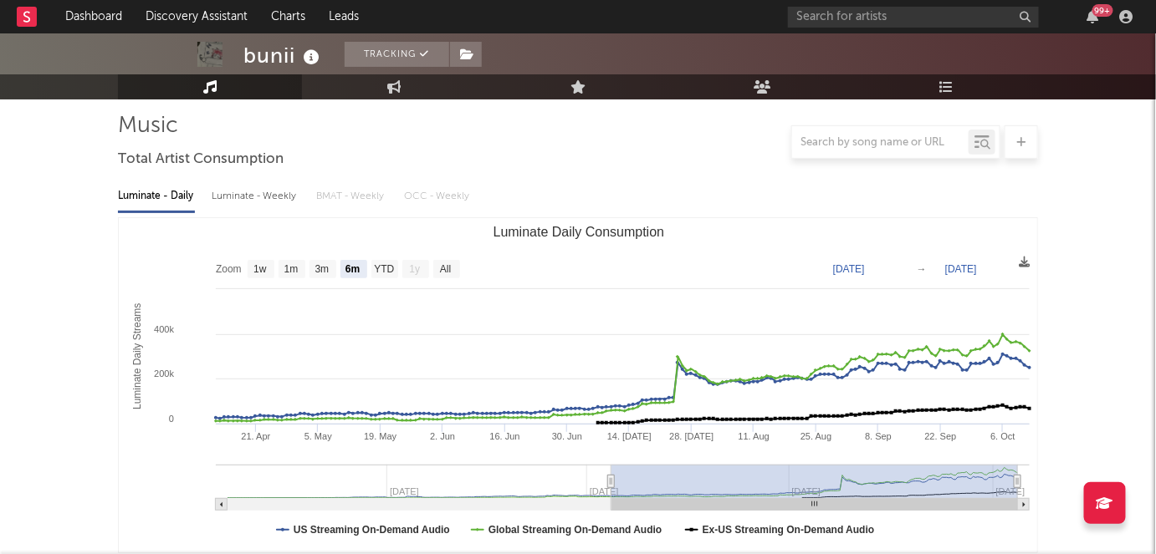
click at [258, 197] on div "Luminate - Weekly" at bounding box center [256, 196] width 88 height 28
select select "6m"
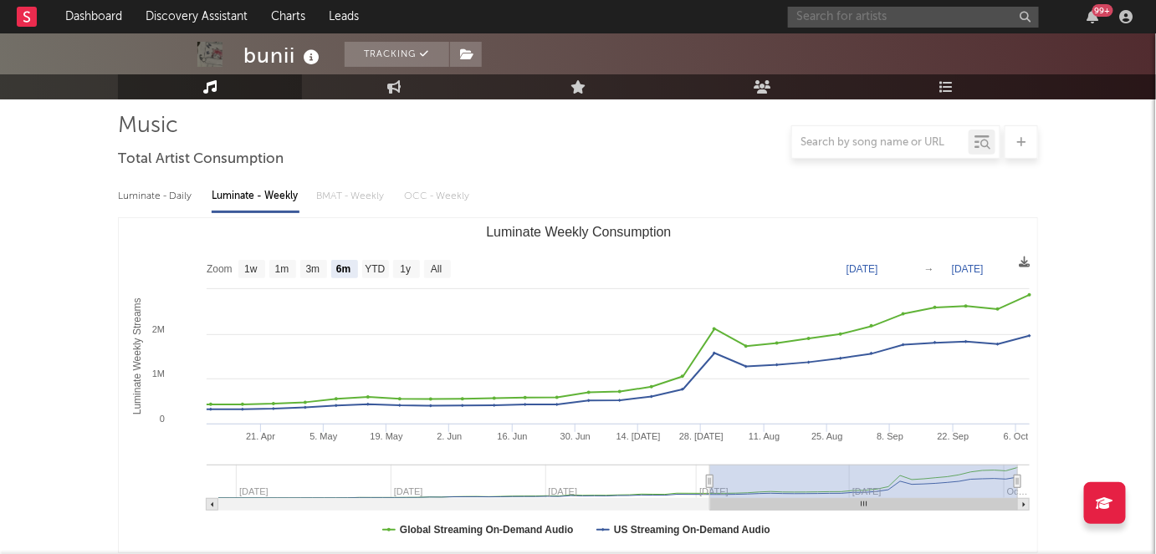
click at [847, 10] on input "text" at bounding box center [913, 17] width 251 height 21
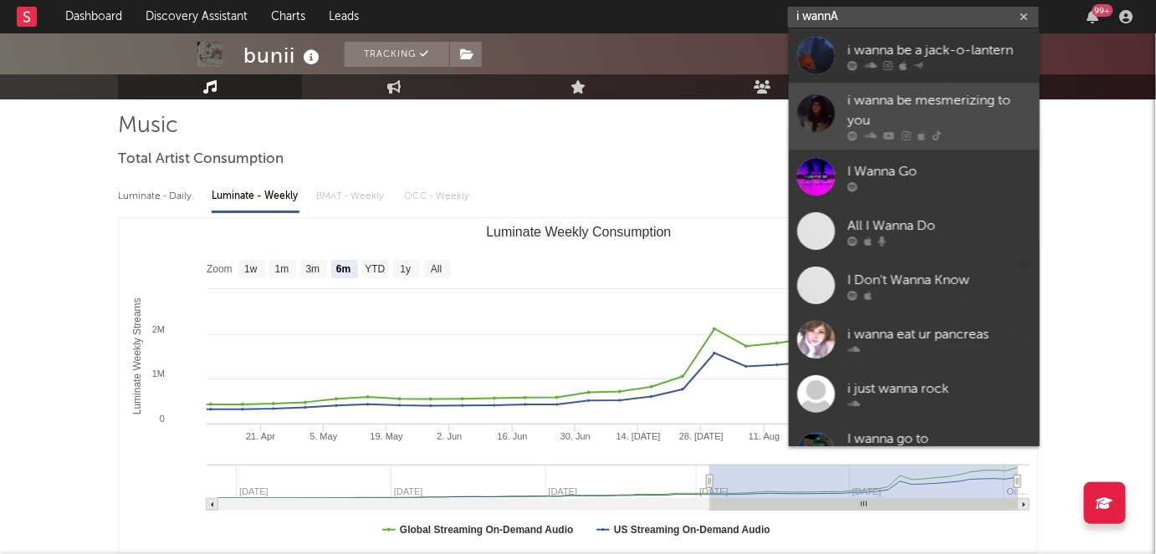
type input "i wannA"
click at [948, 103] on div "i wanna be mesmerizing to you" at bounding box center [939, 111] width 184 height 40
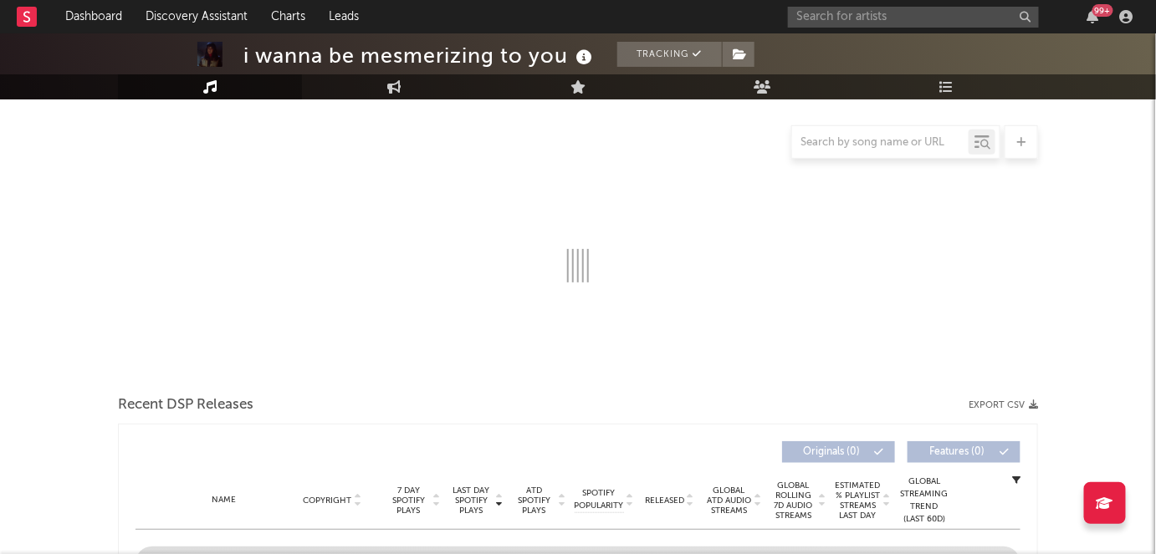
select select "6m"
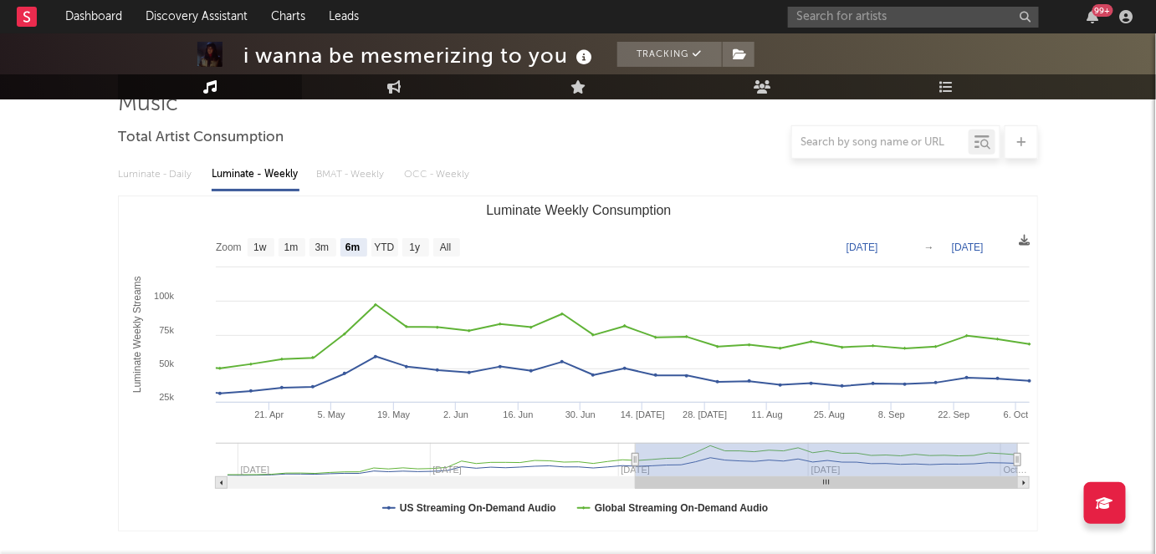
scroll to position [135, 0]
click at [184, 173] on div "Luminate - Daily Luminate - Weekly BMAT - Weekly OCC - Weekly" at bounding box center [578, 175] width 920 height 28
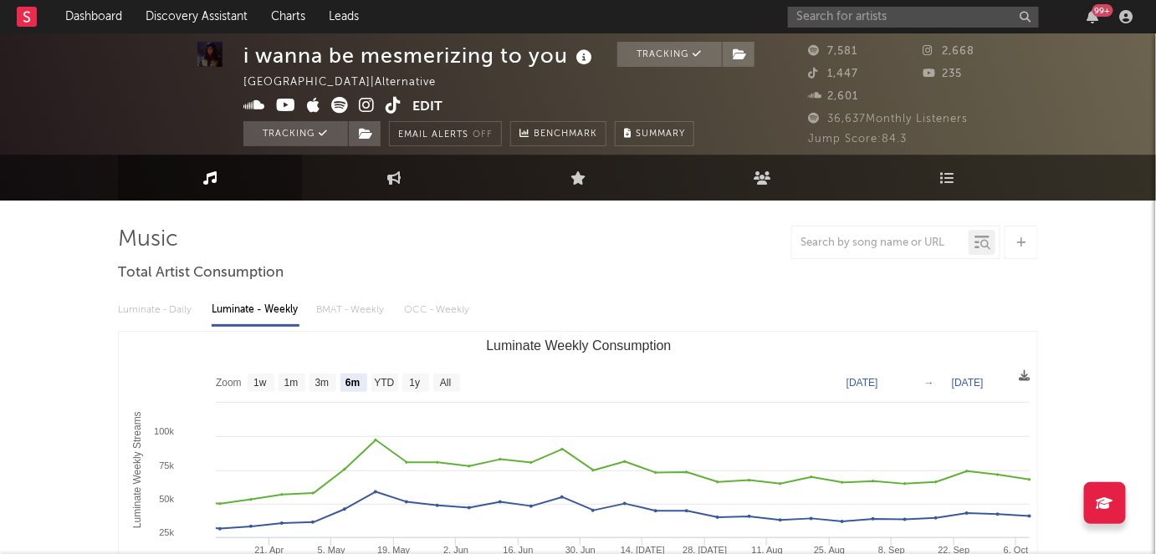
scroll to position [206, 0]
